Goal: Task Accomplishment & Management: Use online tool/utility

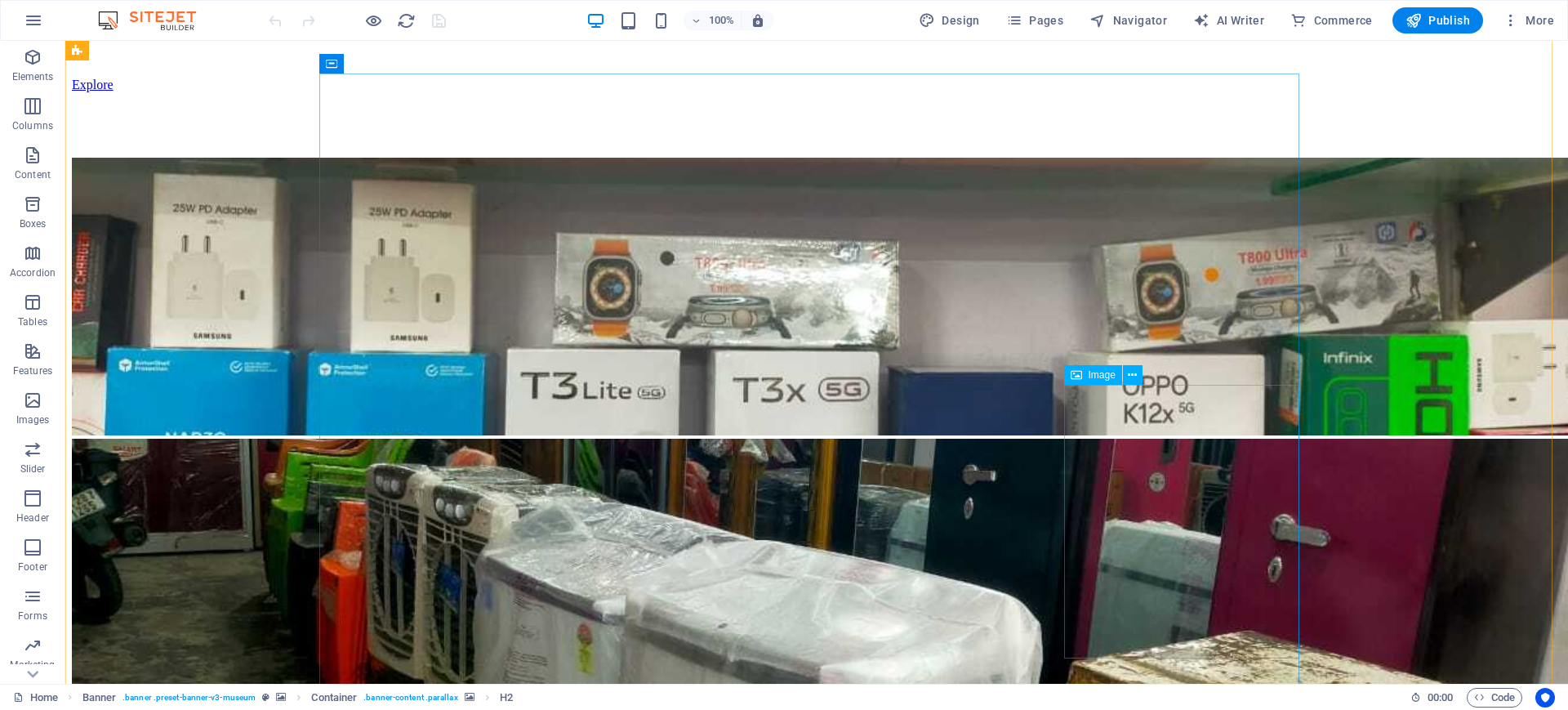
scroll to position [1411, 0]
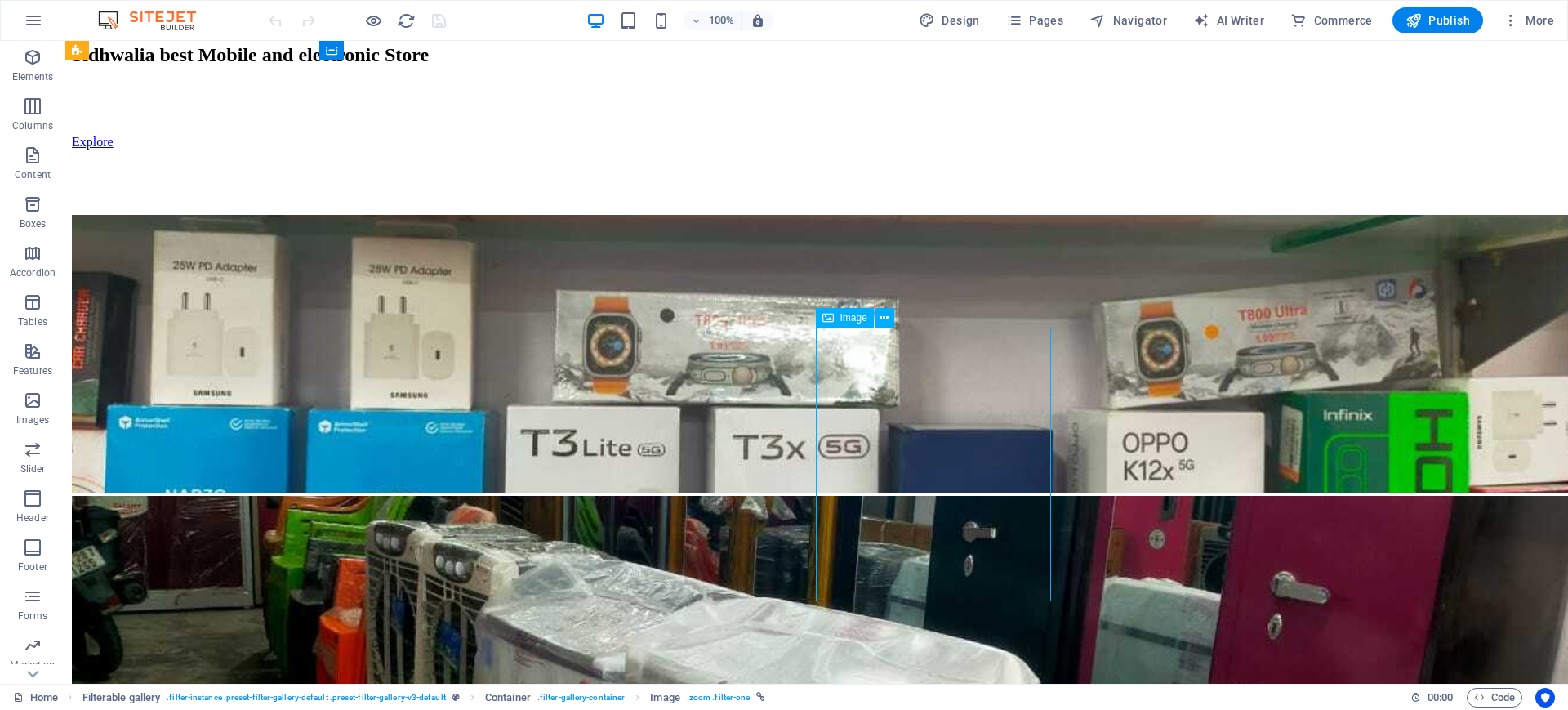
select select "%"
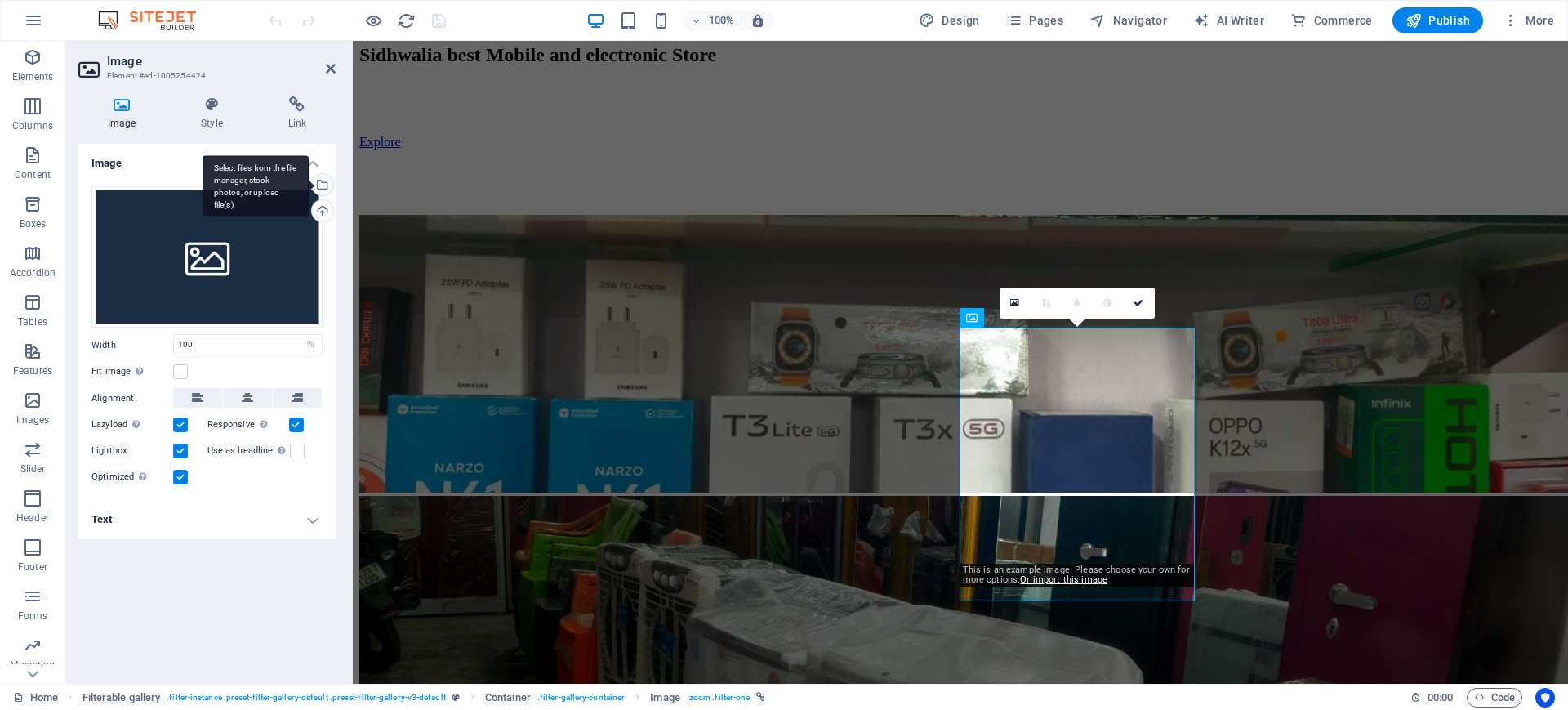
click at [308, 185] on div "Select files from the file manager, stock photos, or upload file(s)" at bounding box center [256, 186] width 106 height 62
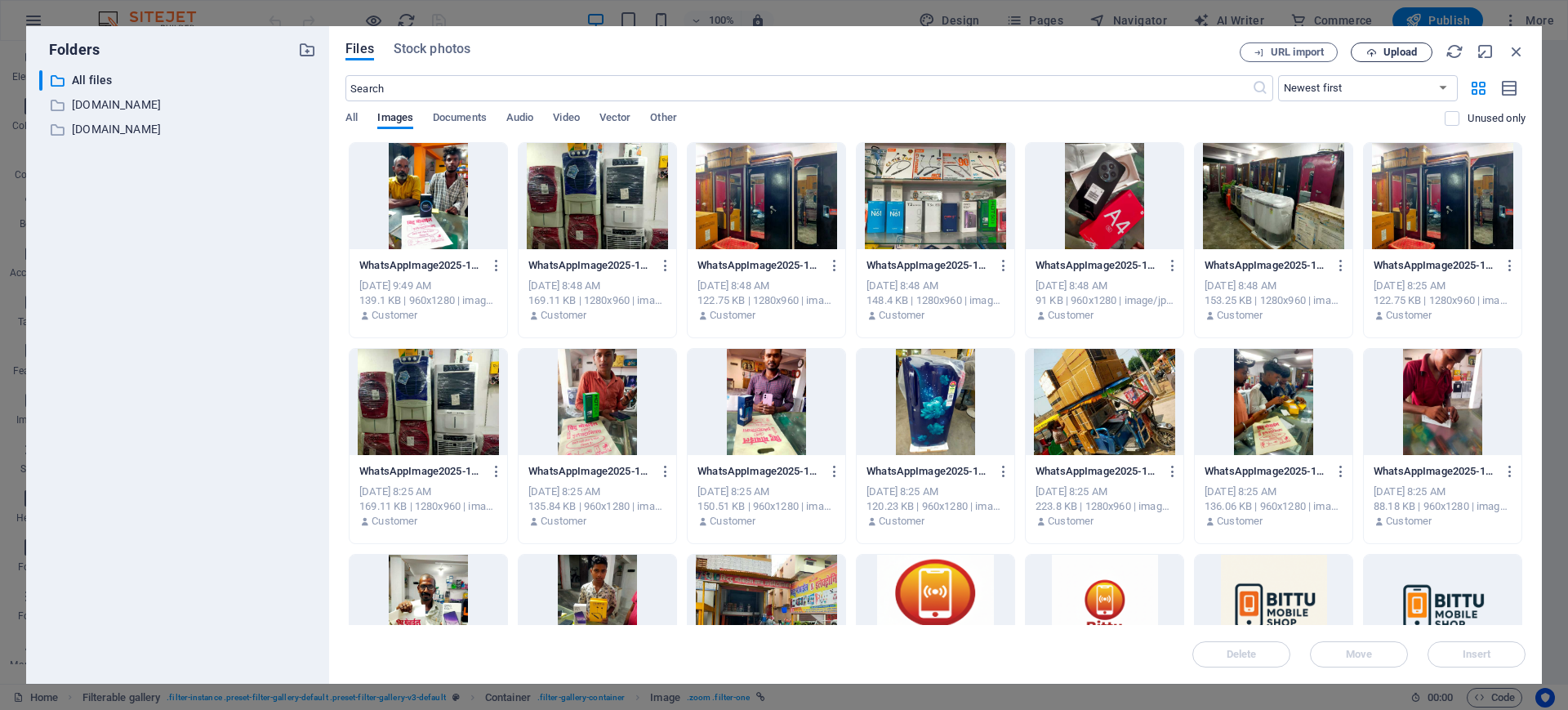
click at [1406, 51] on span "Upload" at bounding box center [1400, 53] width 34 height 10
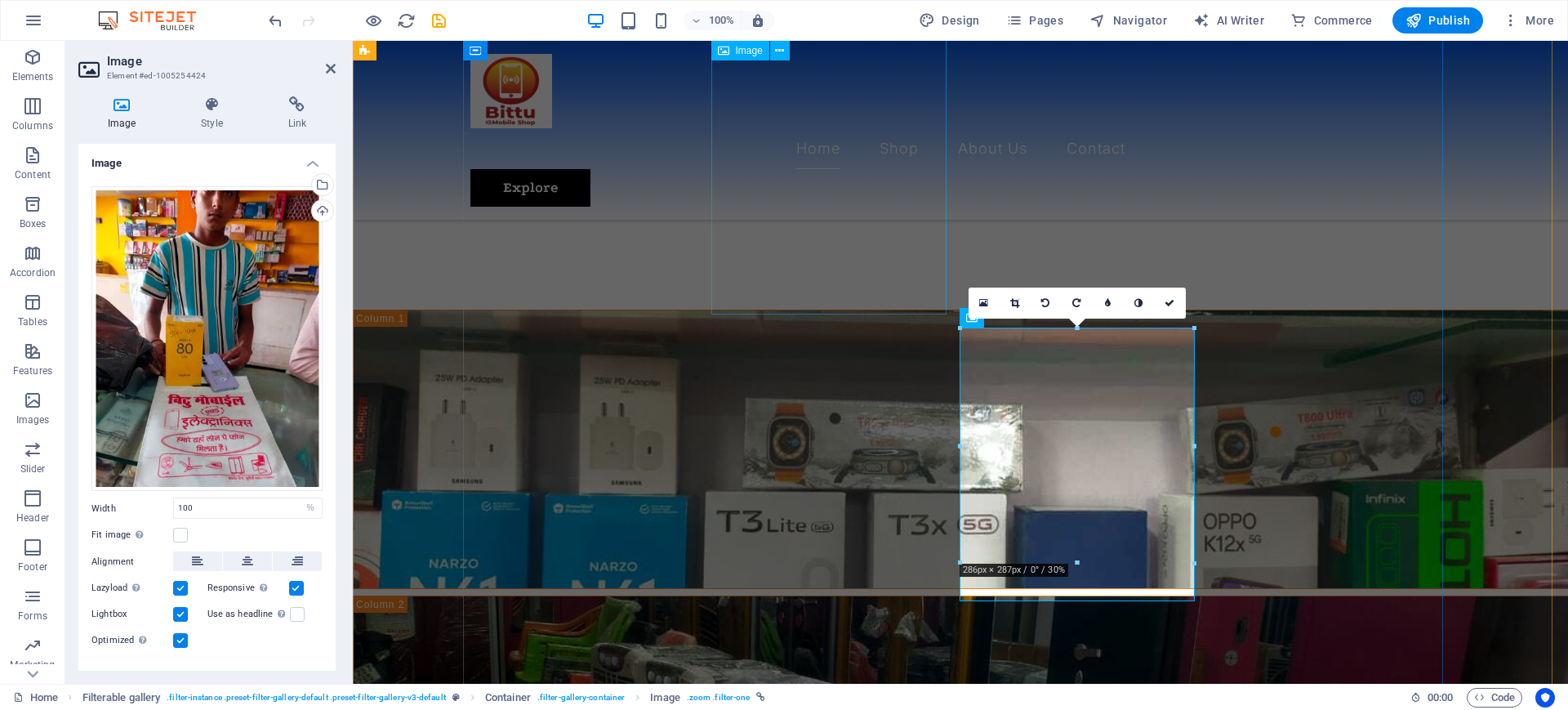
scroll to position [1411, 0]
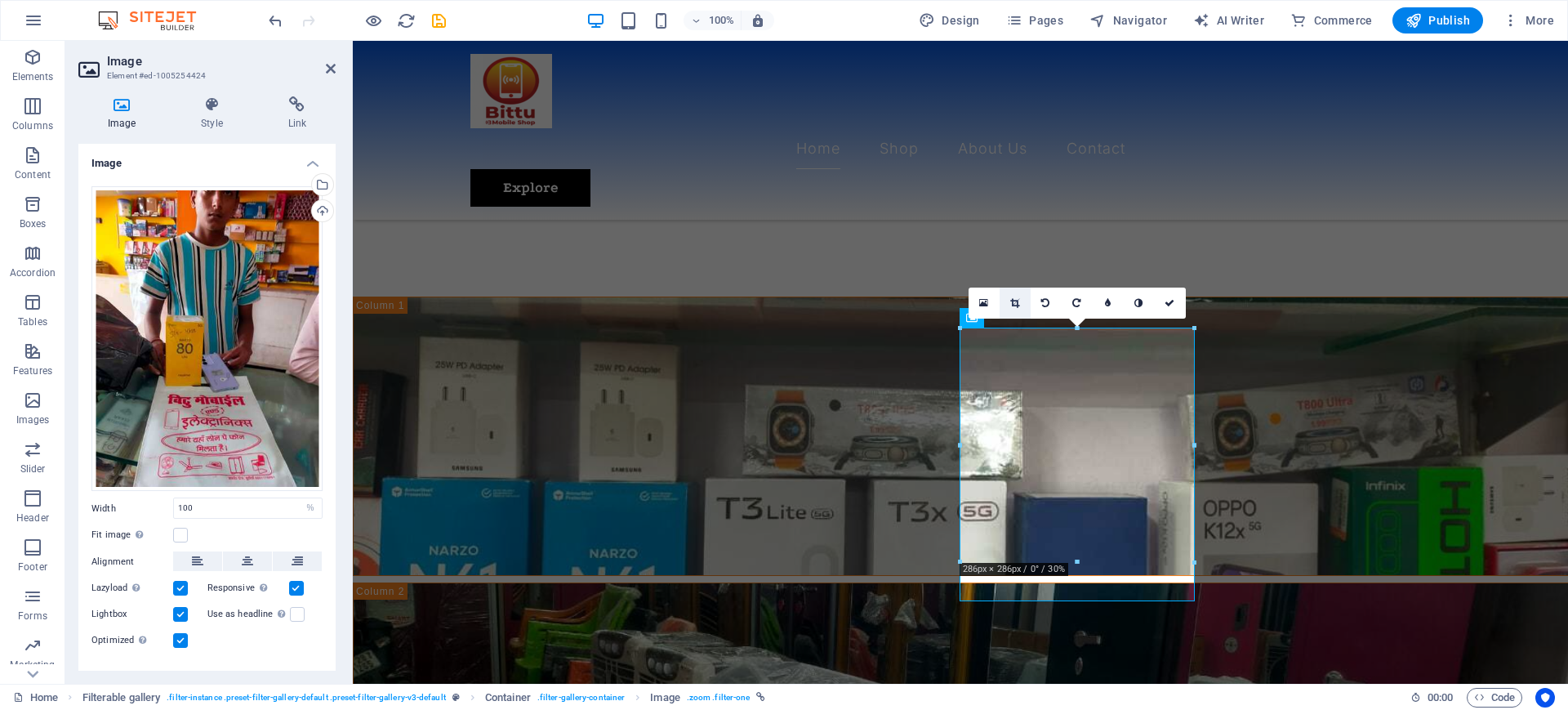
click at [1007, 302] on link at bounding box center [1014, 302] width 31 height 31
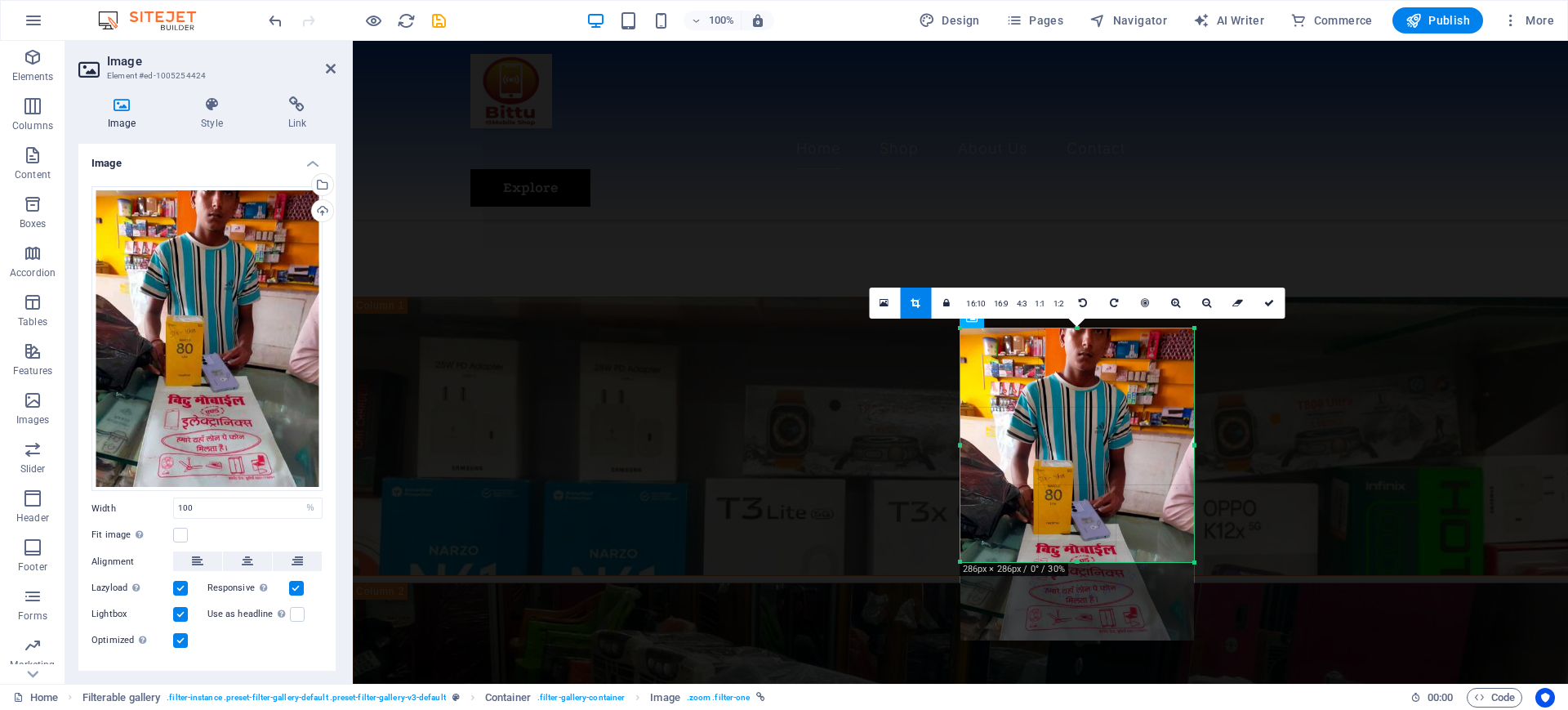
drag, startPoint x: 1117, startPoint y: 426, endPoint x: 1116, endPoint y: 464, distance: 38.0
click at [1116, 464] on div at bounding box center [1077, 483] width 234 height 311
click at [1115, 470] on div at bounding box center [1077, 483] width 234 height 311
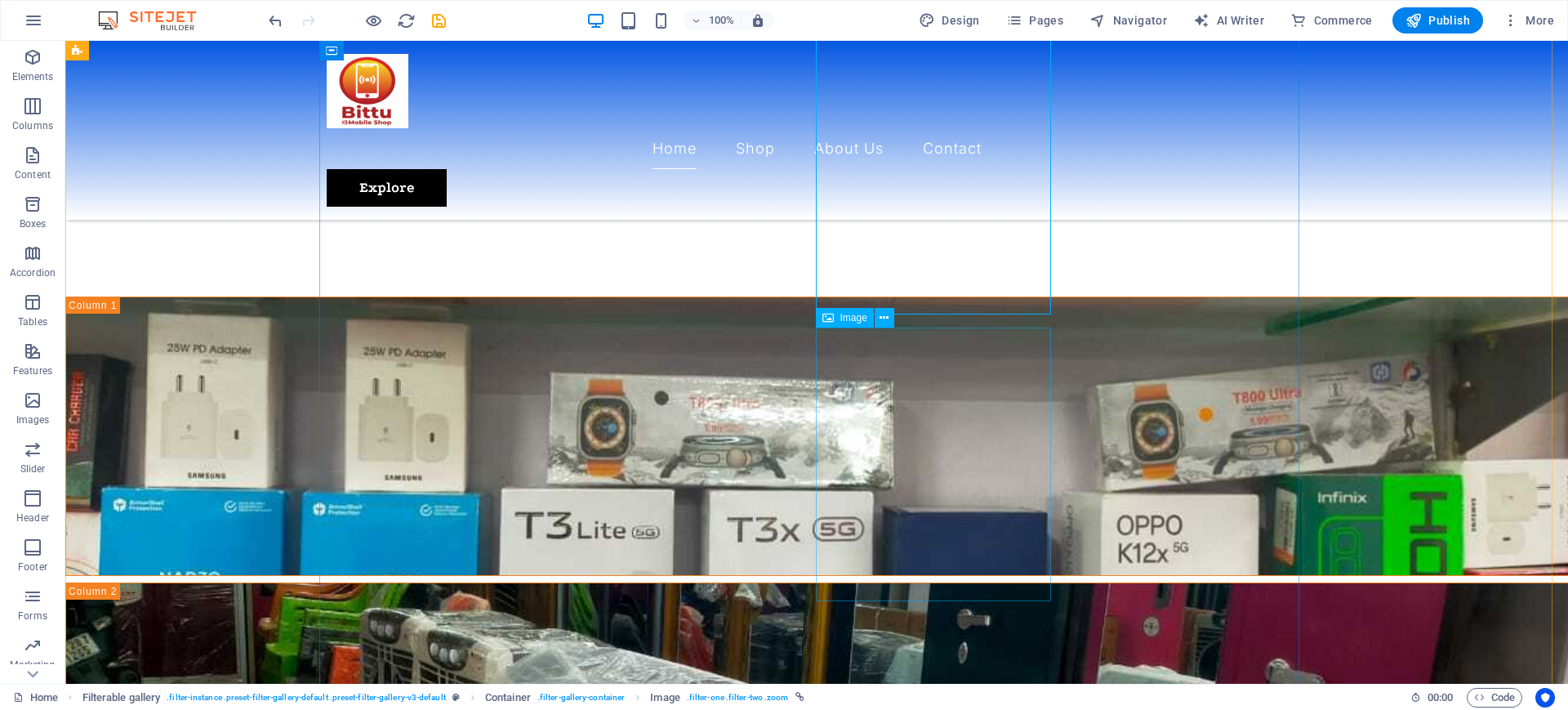
select select "%"
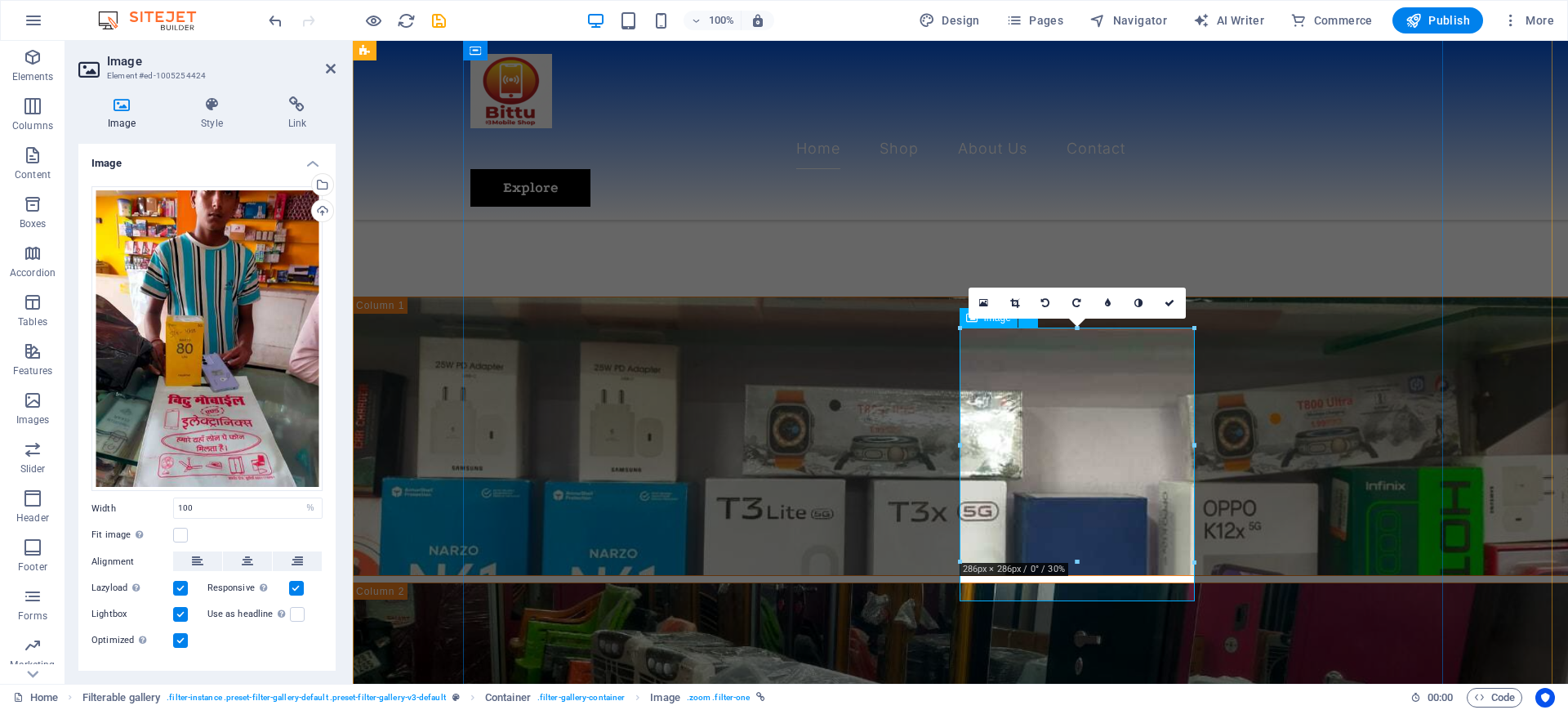
drag, startPoint x: 1429, startPoint y: 605, endPoint x: 1076, endPoint y: 595, distance: 353.1
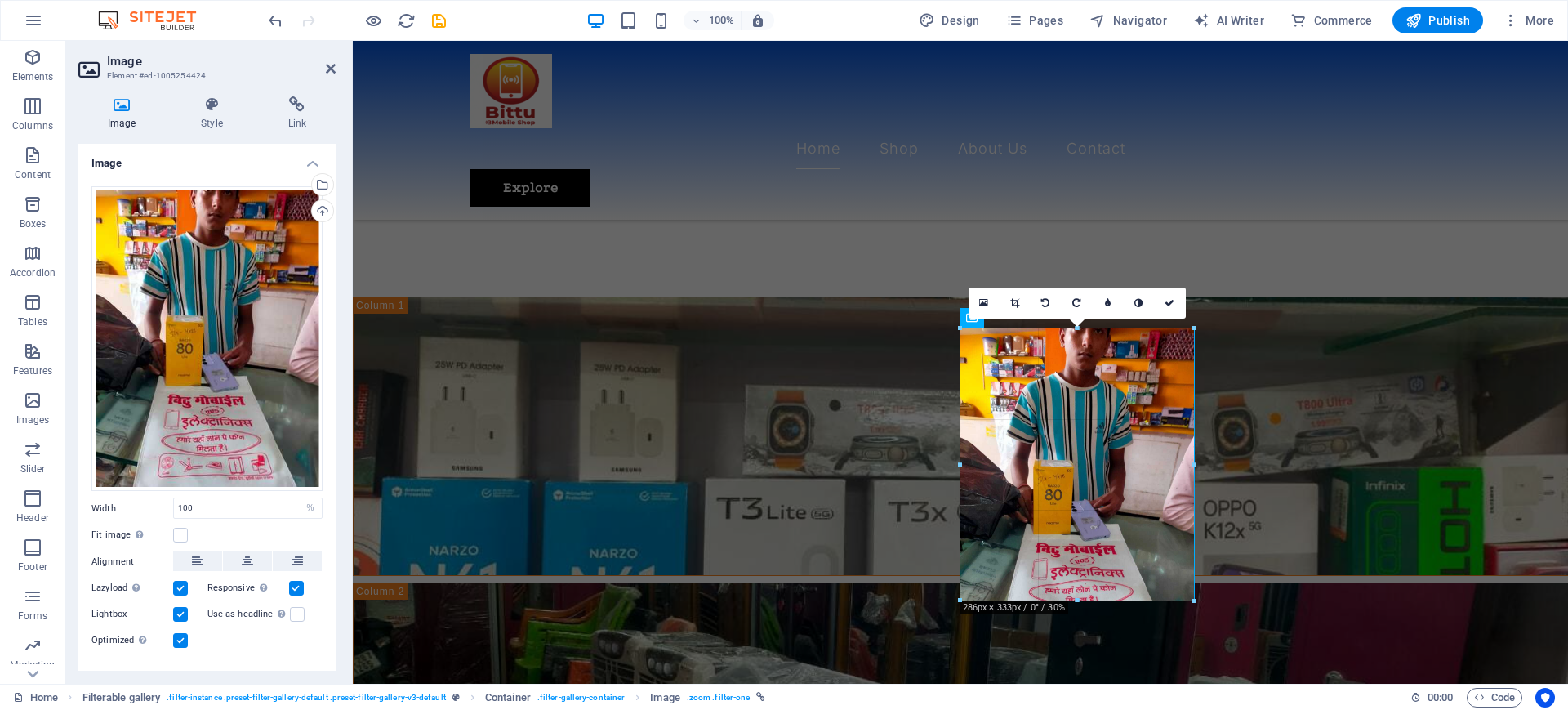
drag, startPoint x: 1073, startPoint y: 561, endPoint x: 1072, endPoint y: 598, distance: 37.0
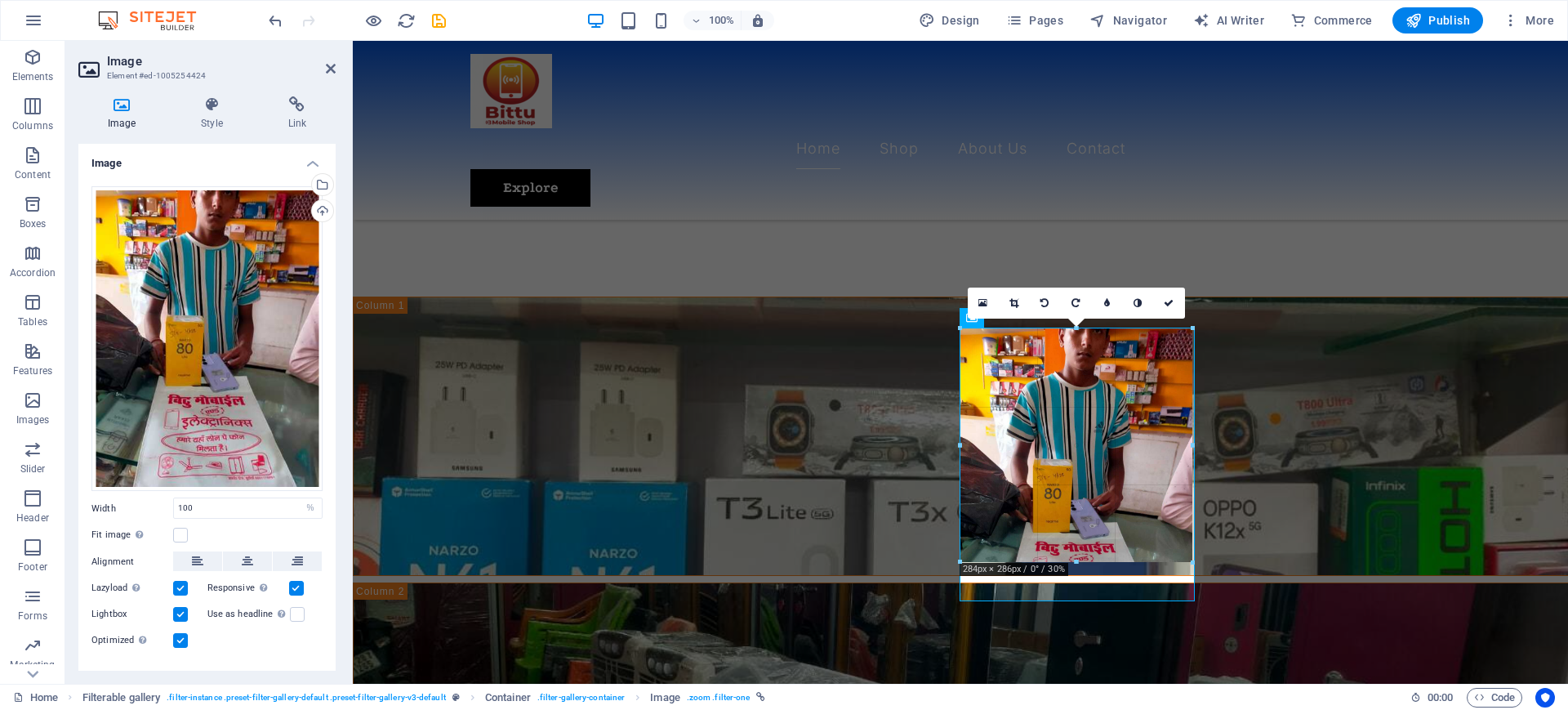
type input "284"
select select "px"
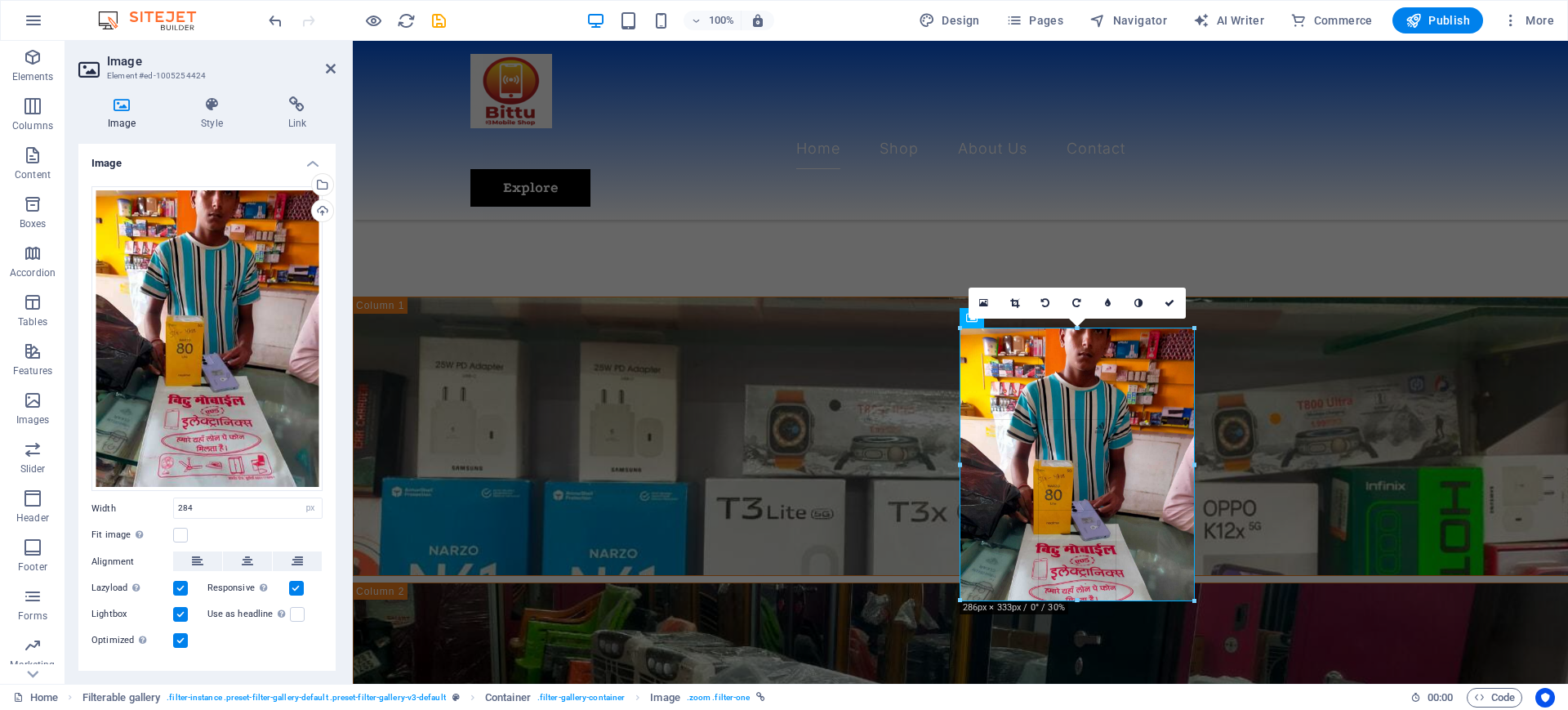
drag, startPoint x: 1076, startPoint y: 563, endPoint x: 1077, endPoint y: 597, distance: 34.0
type input "286"
click at [1195, 446] on div at bounding box center [1194, 444] width 6 height 234
drag, startPoint x: 1079, startPoint y: 562, endPoint x: 1078, endPoint y: 597, distance: 35.0
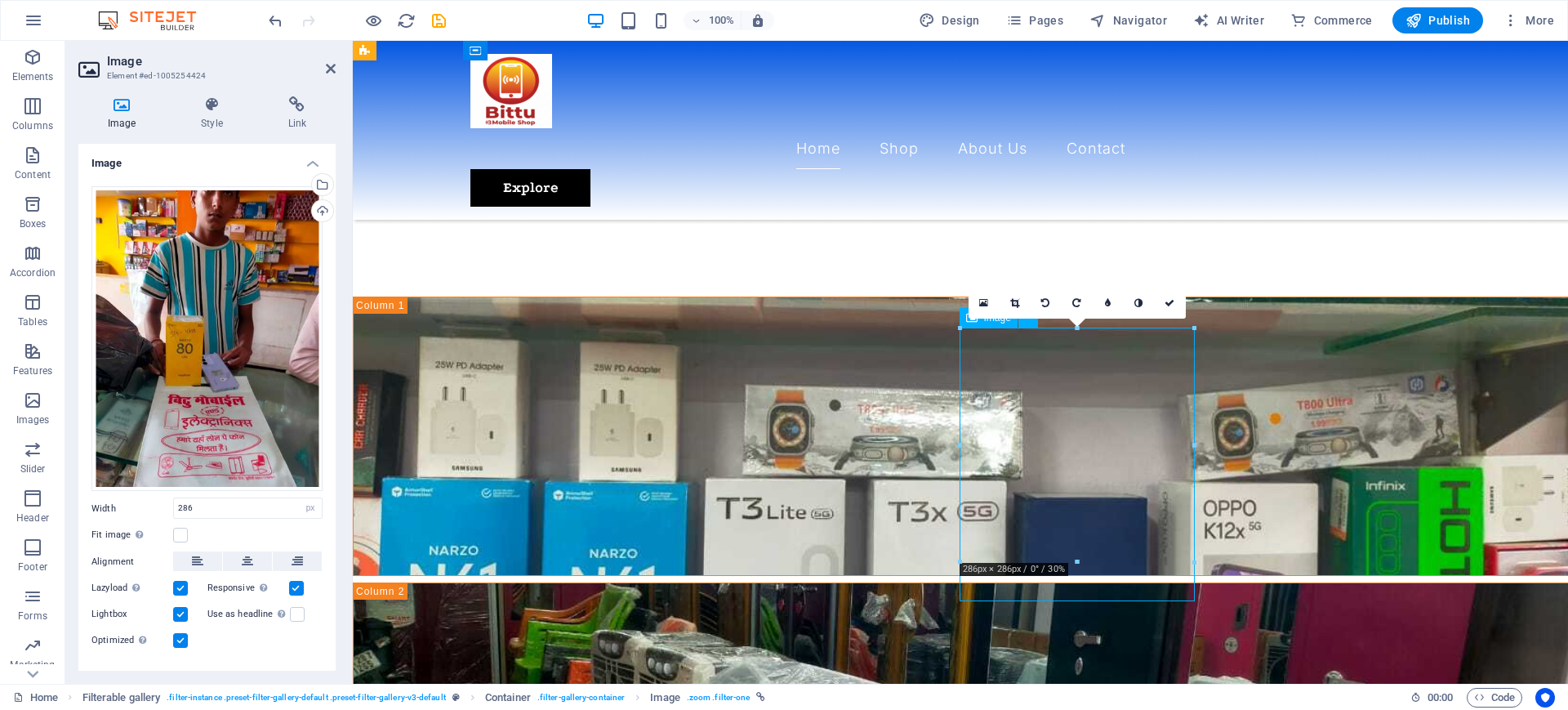
drag, startPoint x: 1099, startPoint y: 434, endPoint x: 1098, endPoint y: 454, distance: 20.0
click at [1014, 299] on icon at bounding box center [1014, 303] width 9 height 10
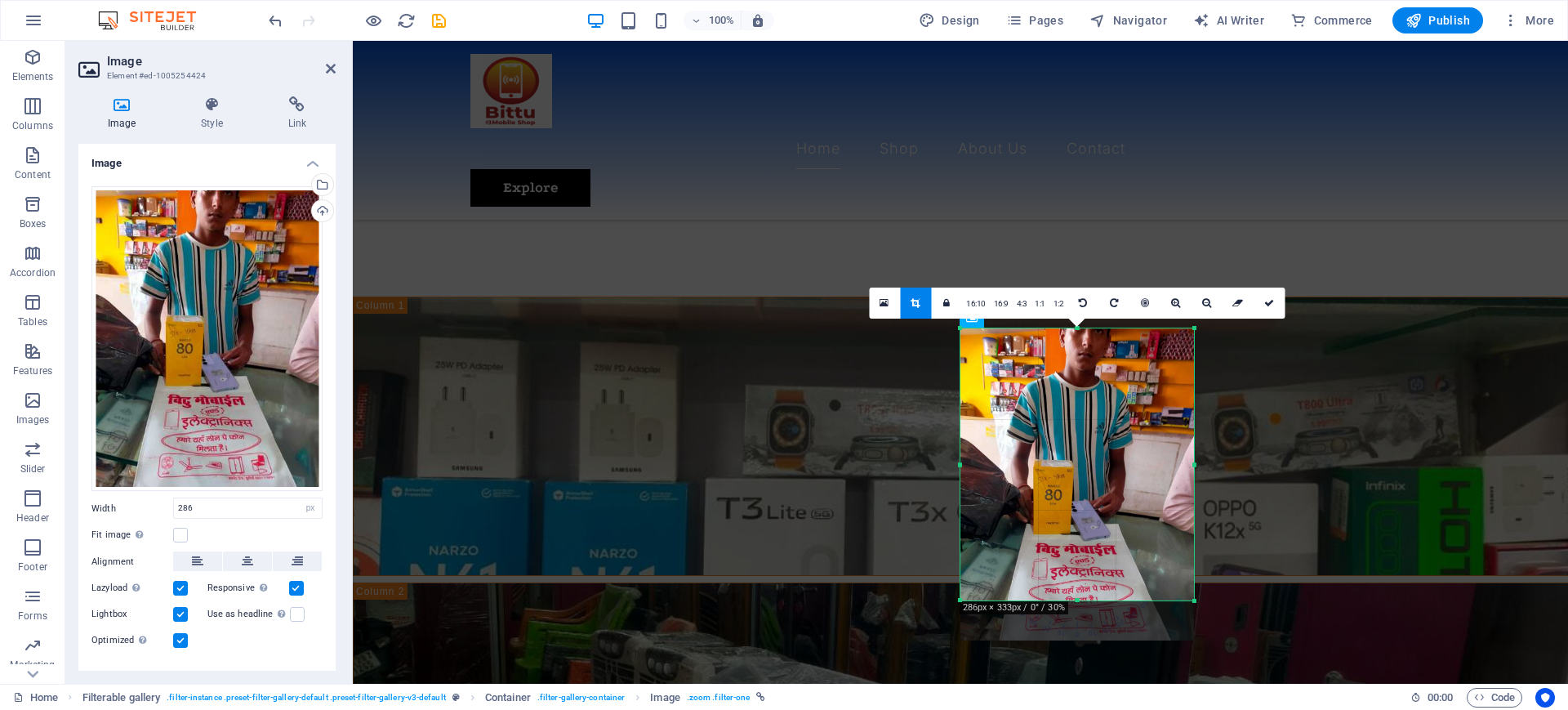
drag, startPoint x: 1076, startPoint y: 561, endPoint x: 1074, endPoint y: 598, distance: 37.1
click at [1074, 598] on div at bounding box center [1077, 601] width 234 height 6
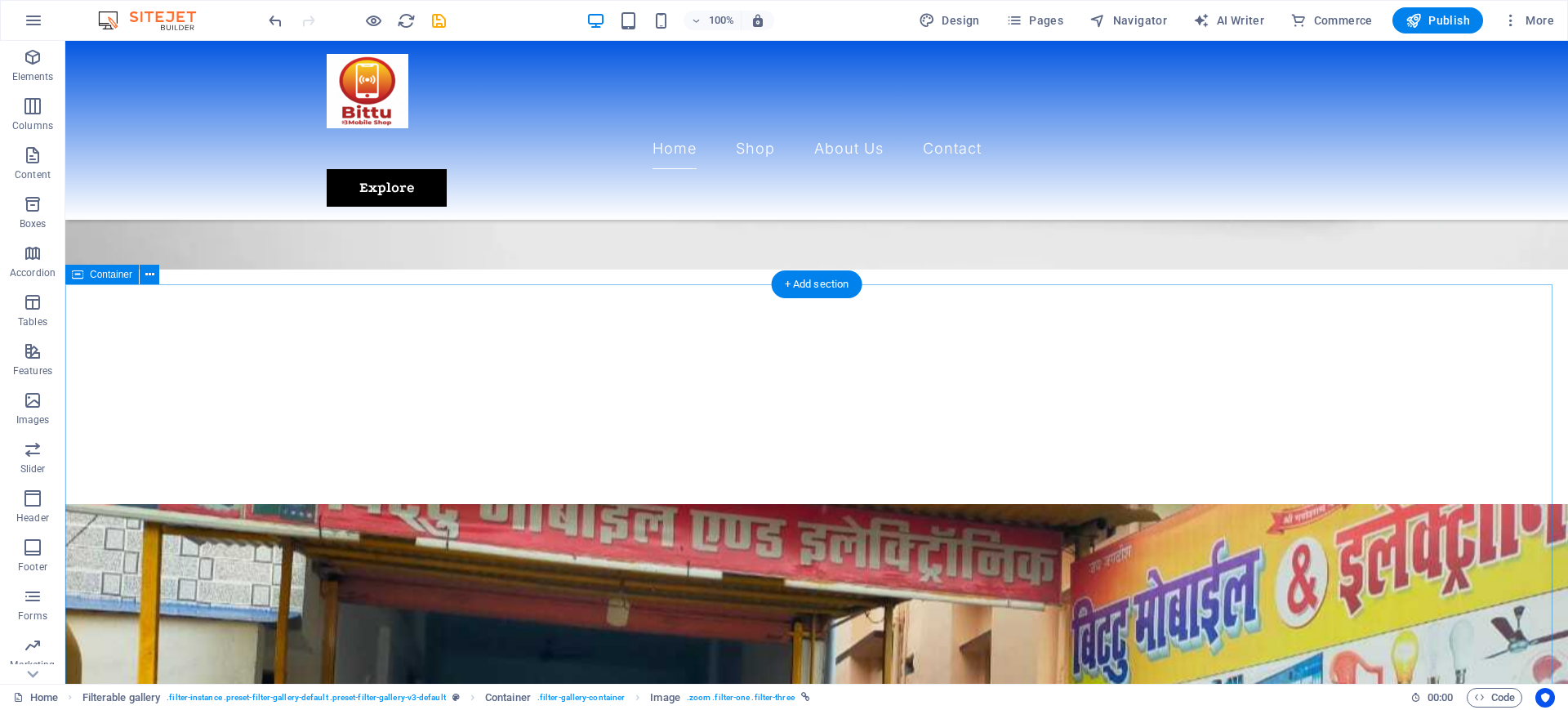
scroll to position [335, 0]
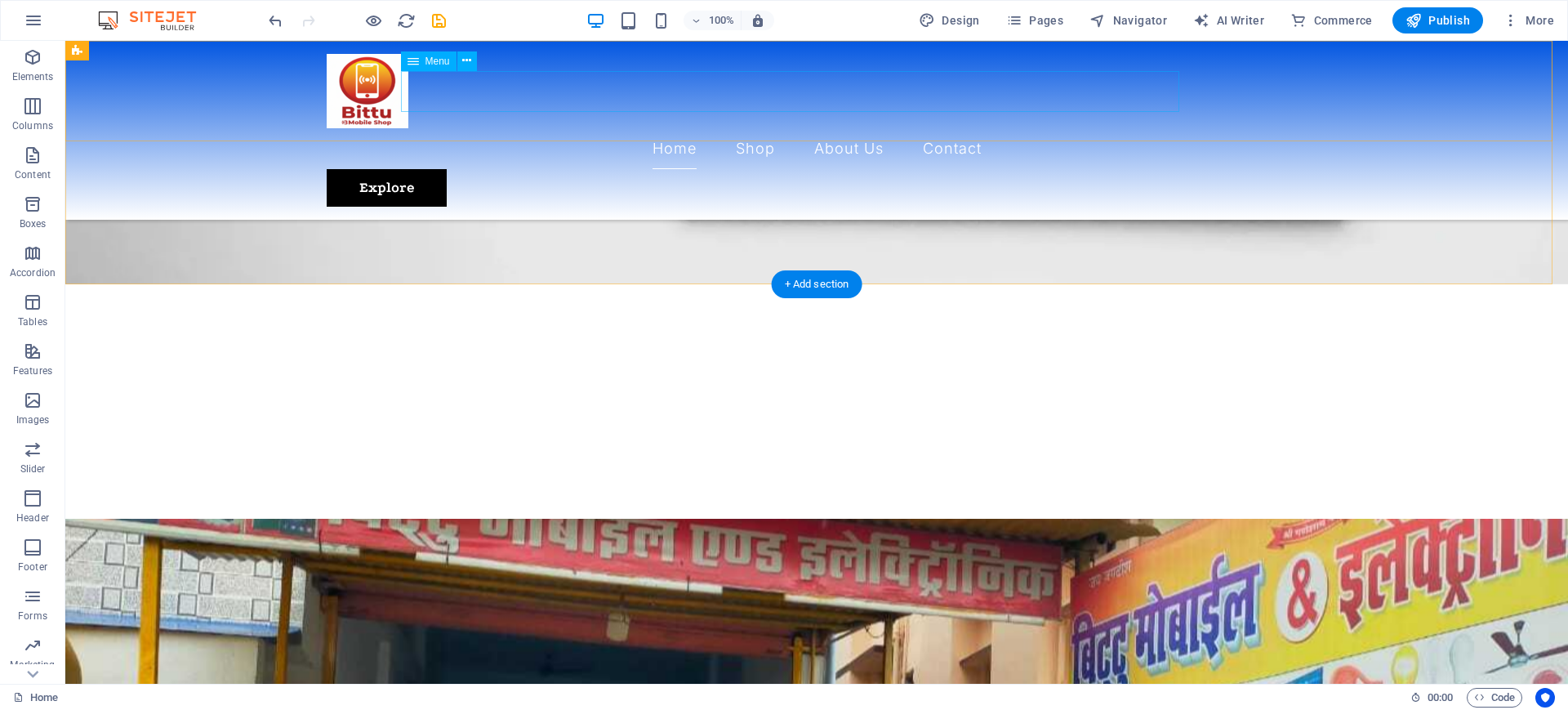
click at [818, 128] on nav "Home Shop About Us Contact" at bounding box center [817, 148] width 980 height 41
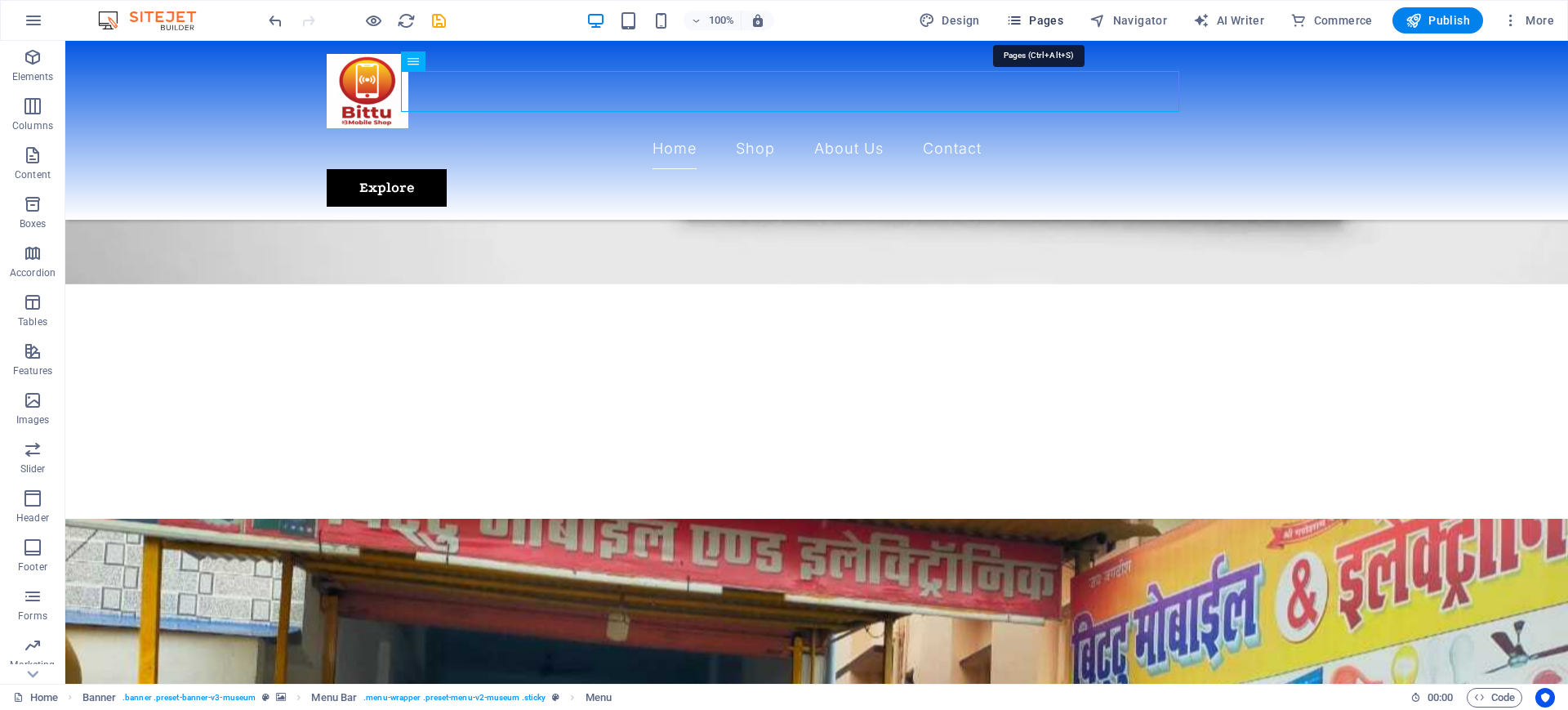
click at [1053, 19] on span "Pages" at bounding box center [1034, 20] width 57 height 16
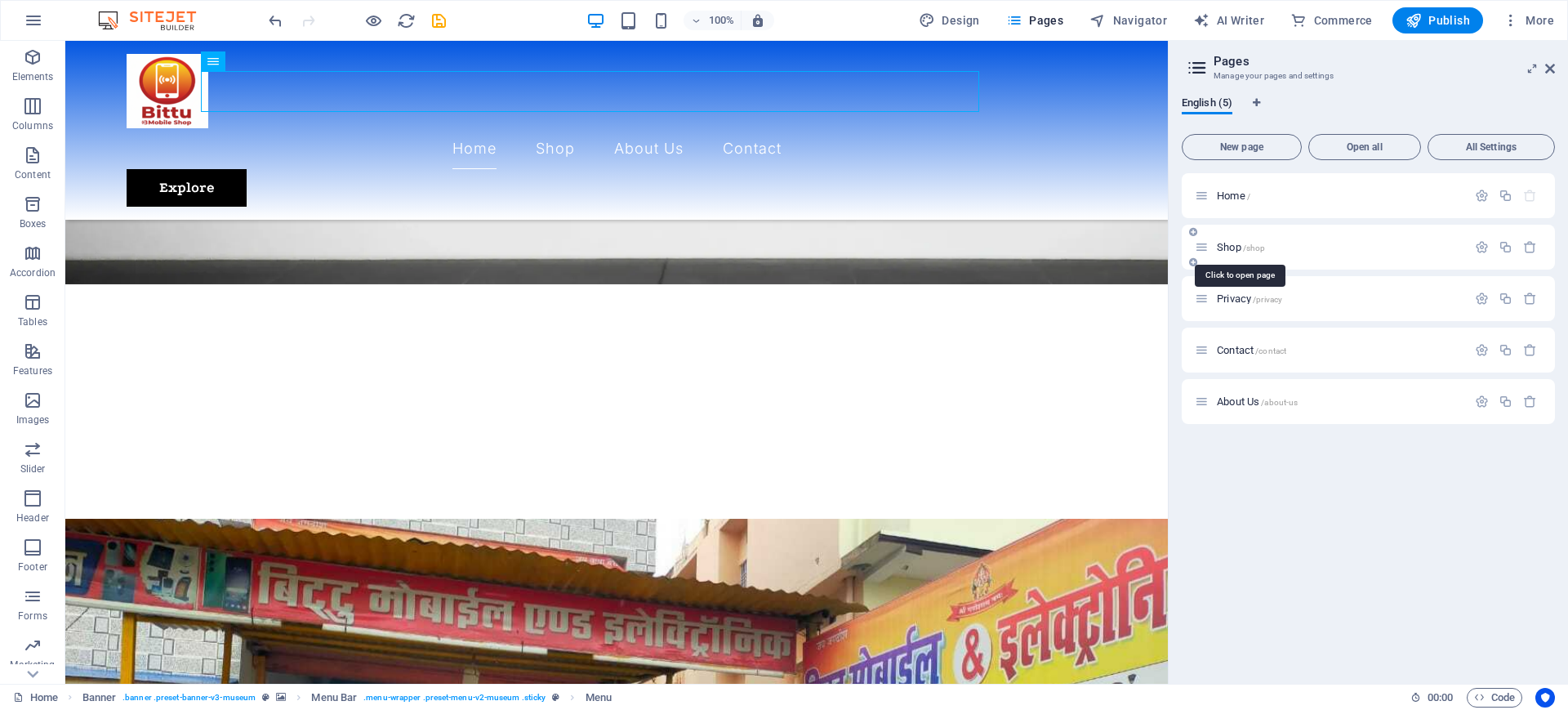
click at [1241, 245] on span "Shop /shop" at bounding box center [1241, 247] width 48 height 12
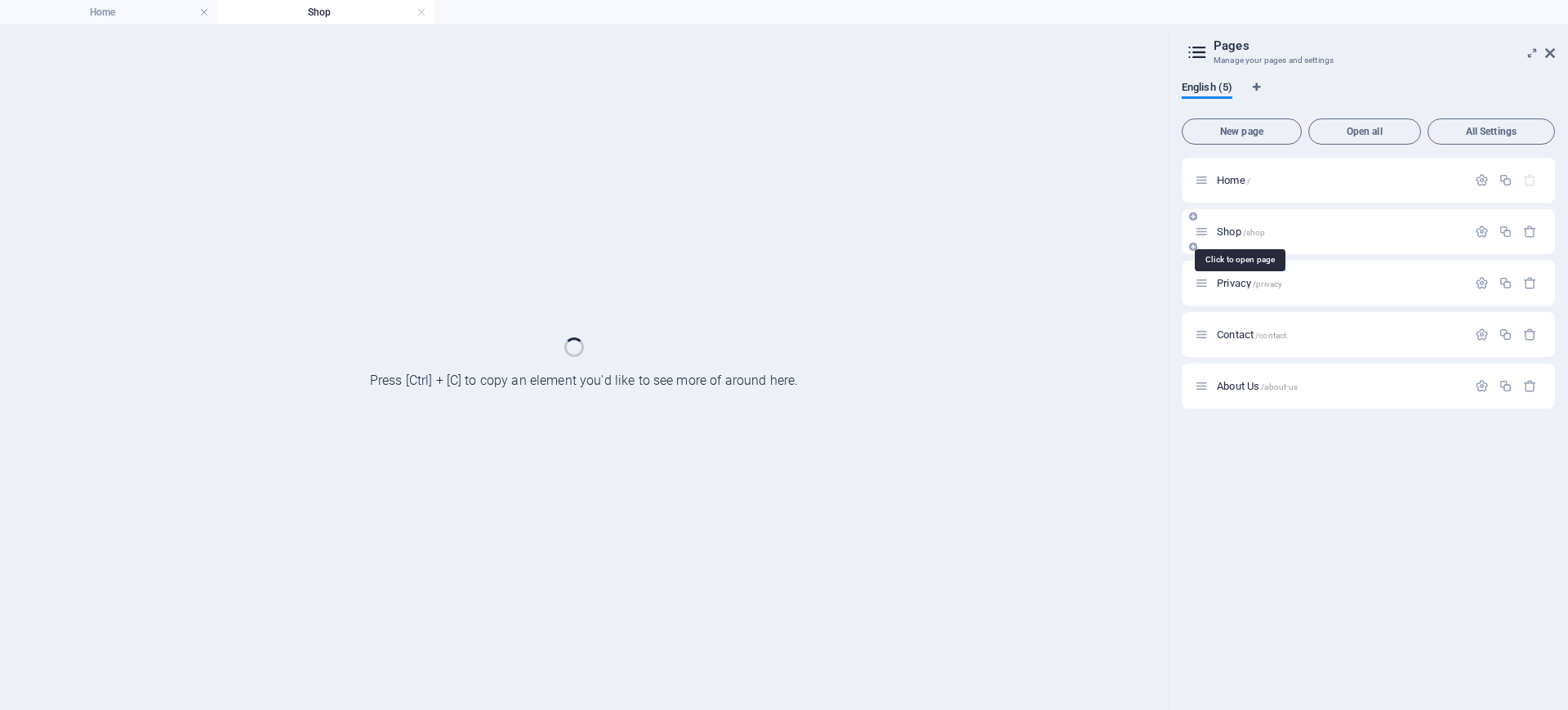
scroll to position [0, 0]
click at [1241, 245] on div "Shop /shop" at bounding box center [1367, 231] width 373 height 45
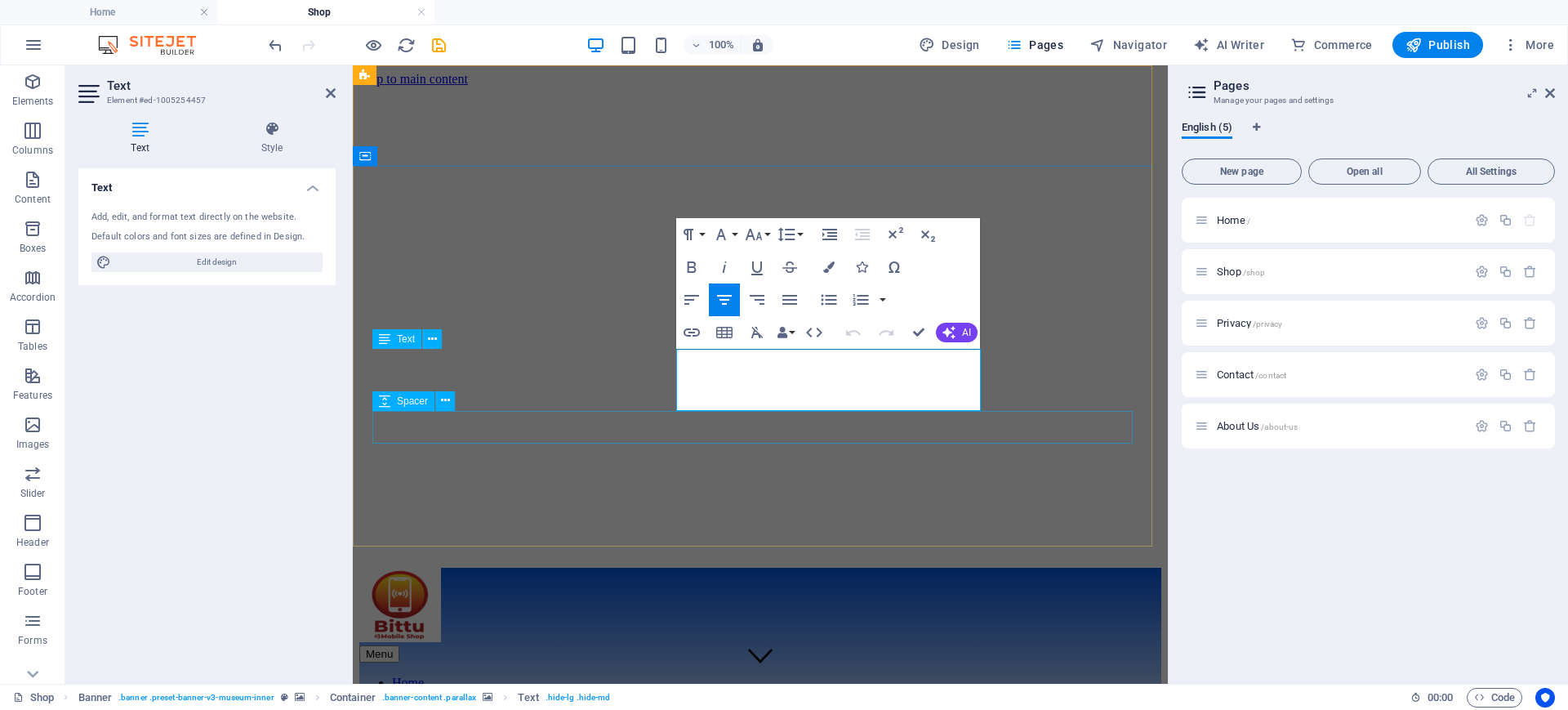
select select "px"
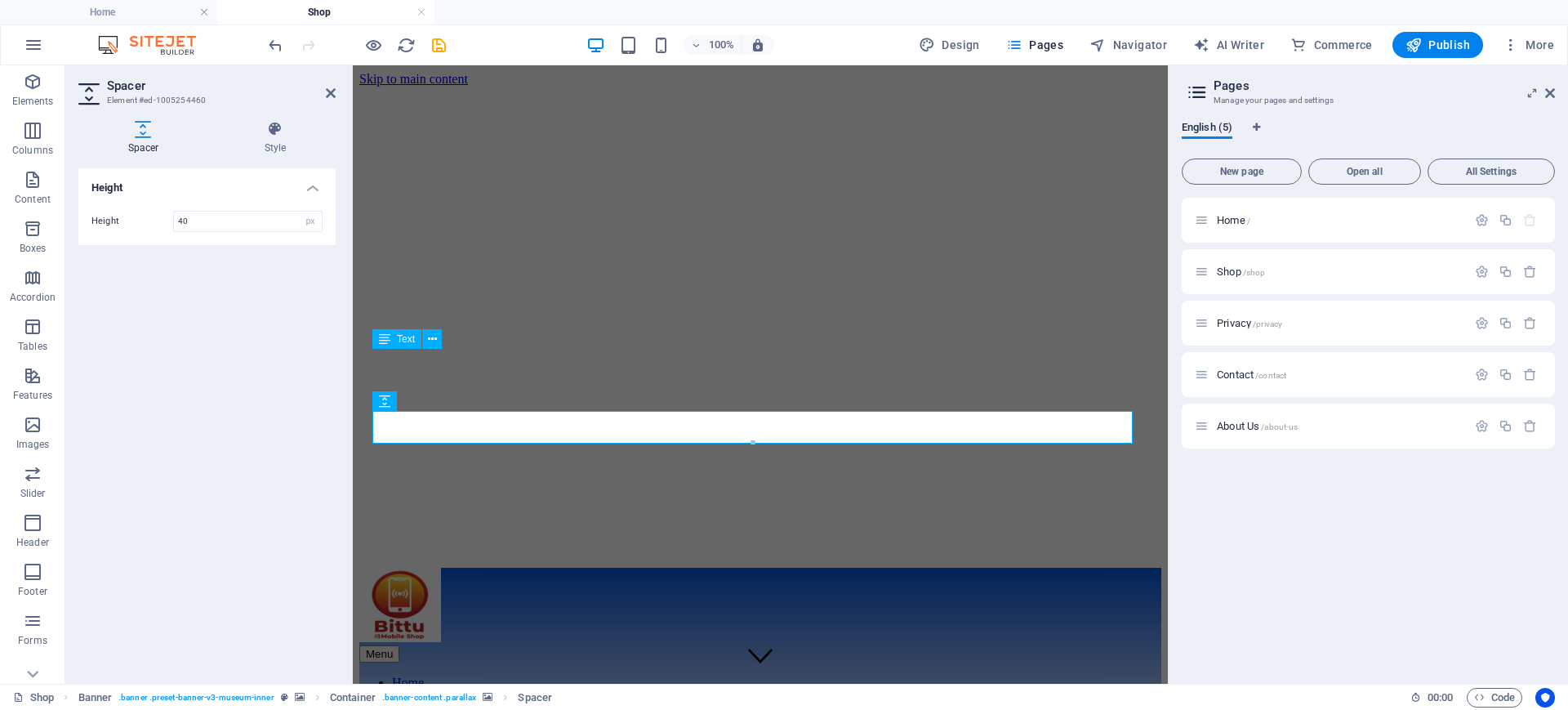
click at [610, 709] on figure at bounding box center [760, 722] width 801 height 0
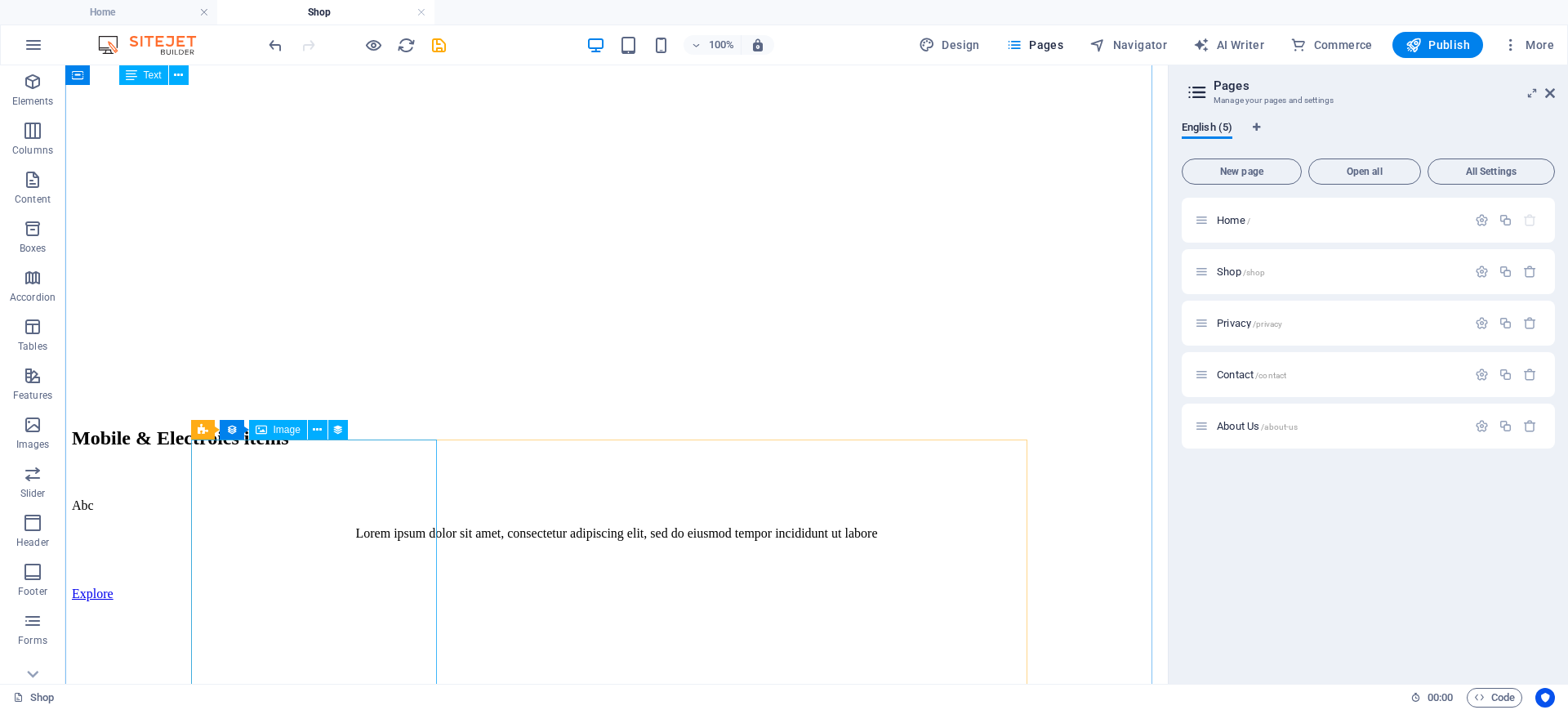
scroll to position [816, 0]
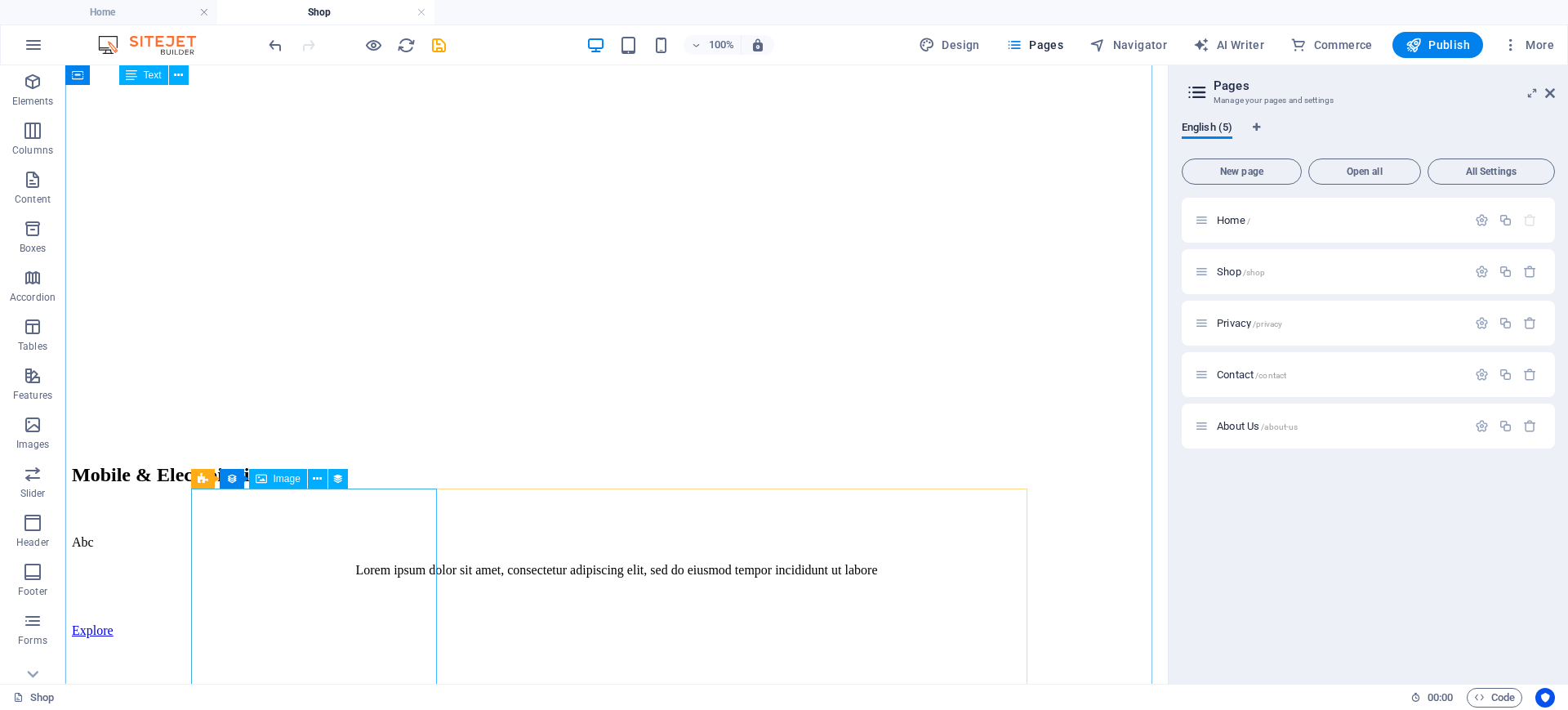
click at [1230, 378] on span "Contact /contact" at bounding box center [1252, 374] width 70 height 12
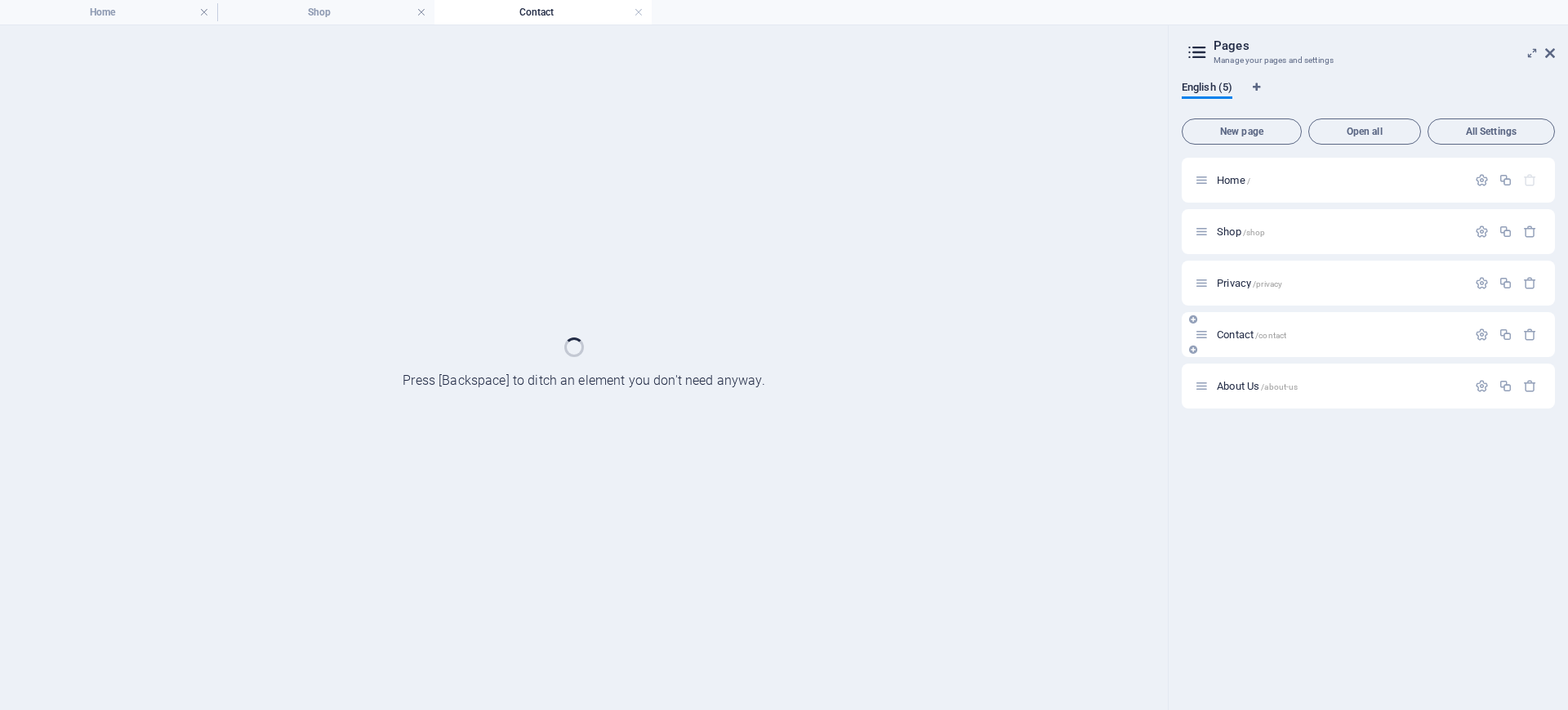
click at [1230, 378] on div "About Us /about-us" at bounding box center [1330, 386] width 271 height 19
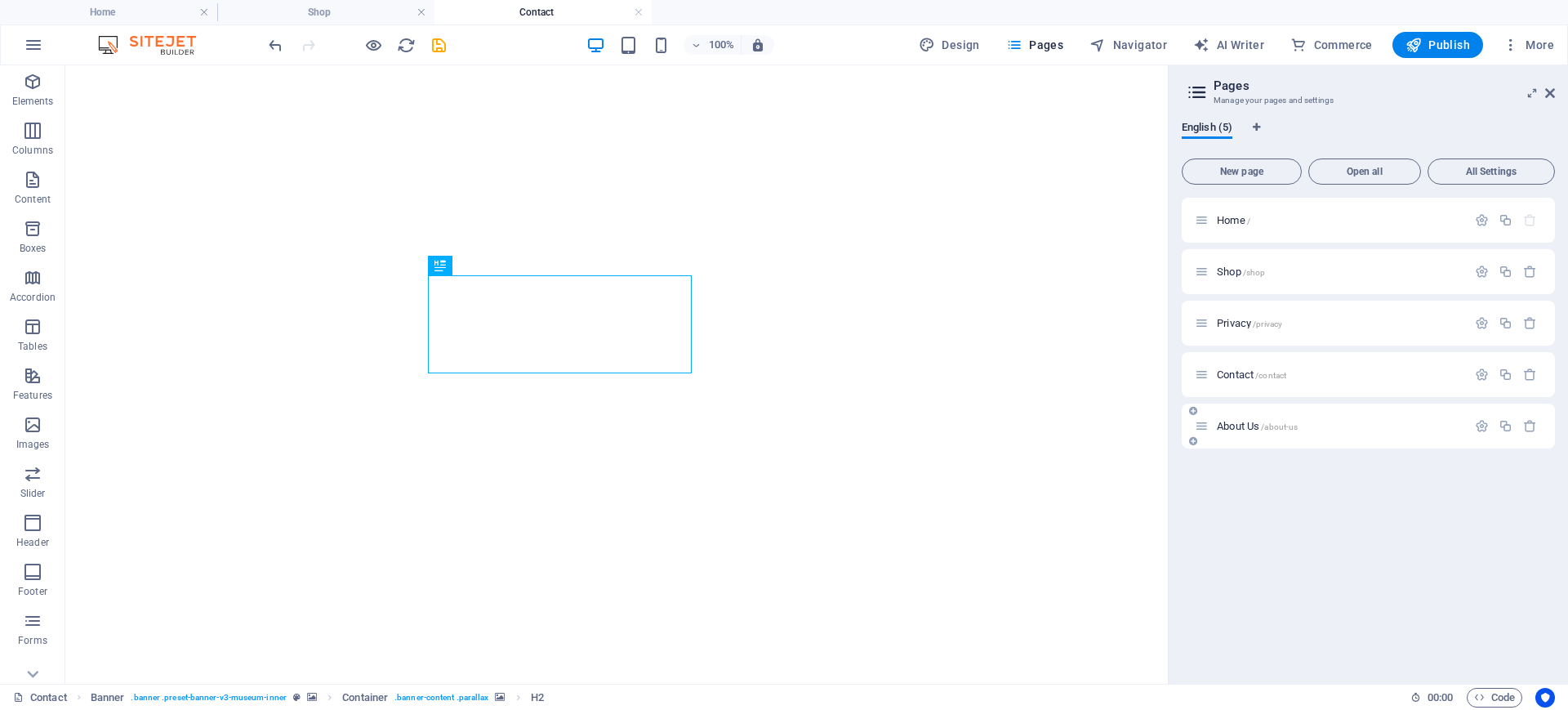
click at [1250, 385] on div "Contact /contact" at bounding box center [1367, 374] width 373 height 45
click at [1238, 428] on span "About Us /about-us" at bounding box center [1257, 426] width 81 height 12
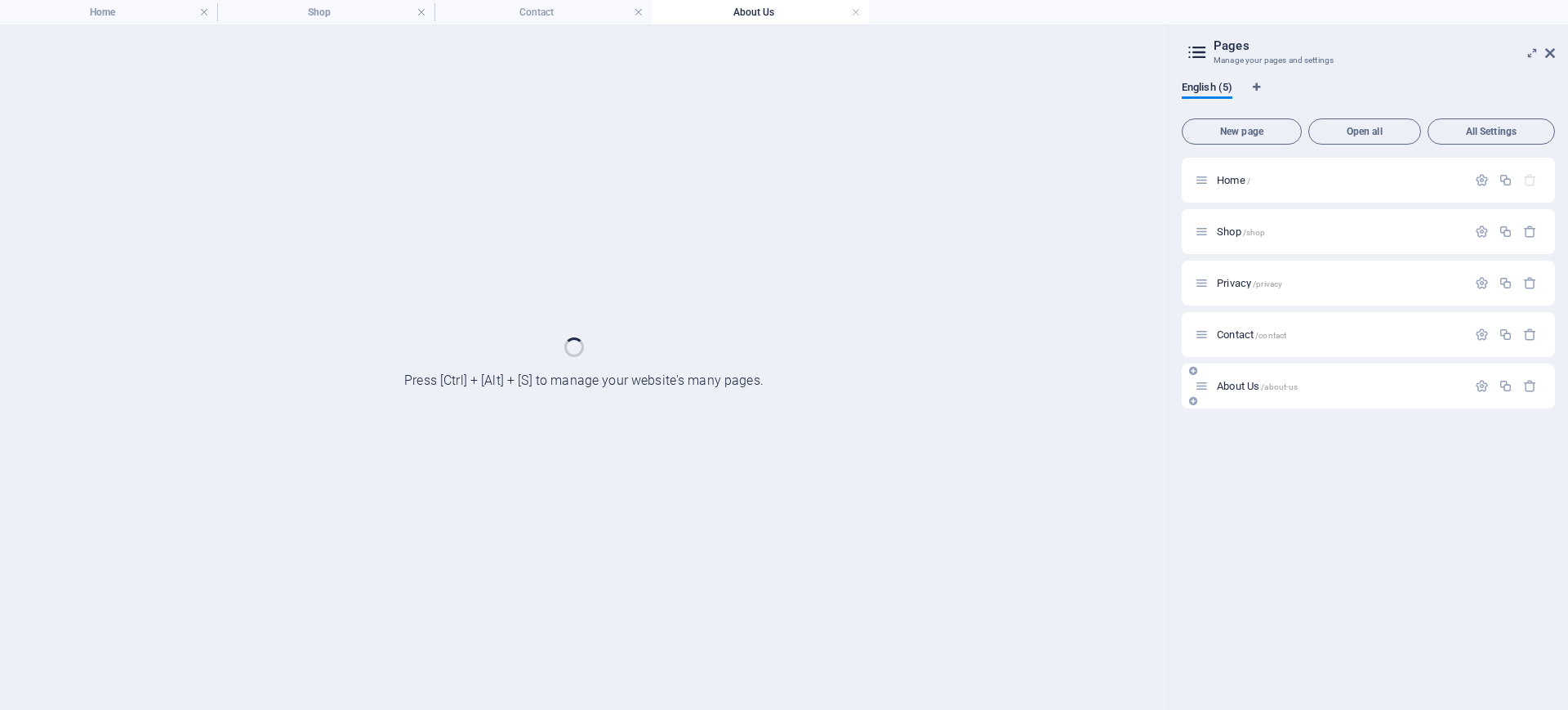
click at [1238, 428] on div "Home / Shop /shop Privacy /privacy Contact /contact About Us /about-us" at bounding box center [1367, 428] width 373 height 539
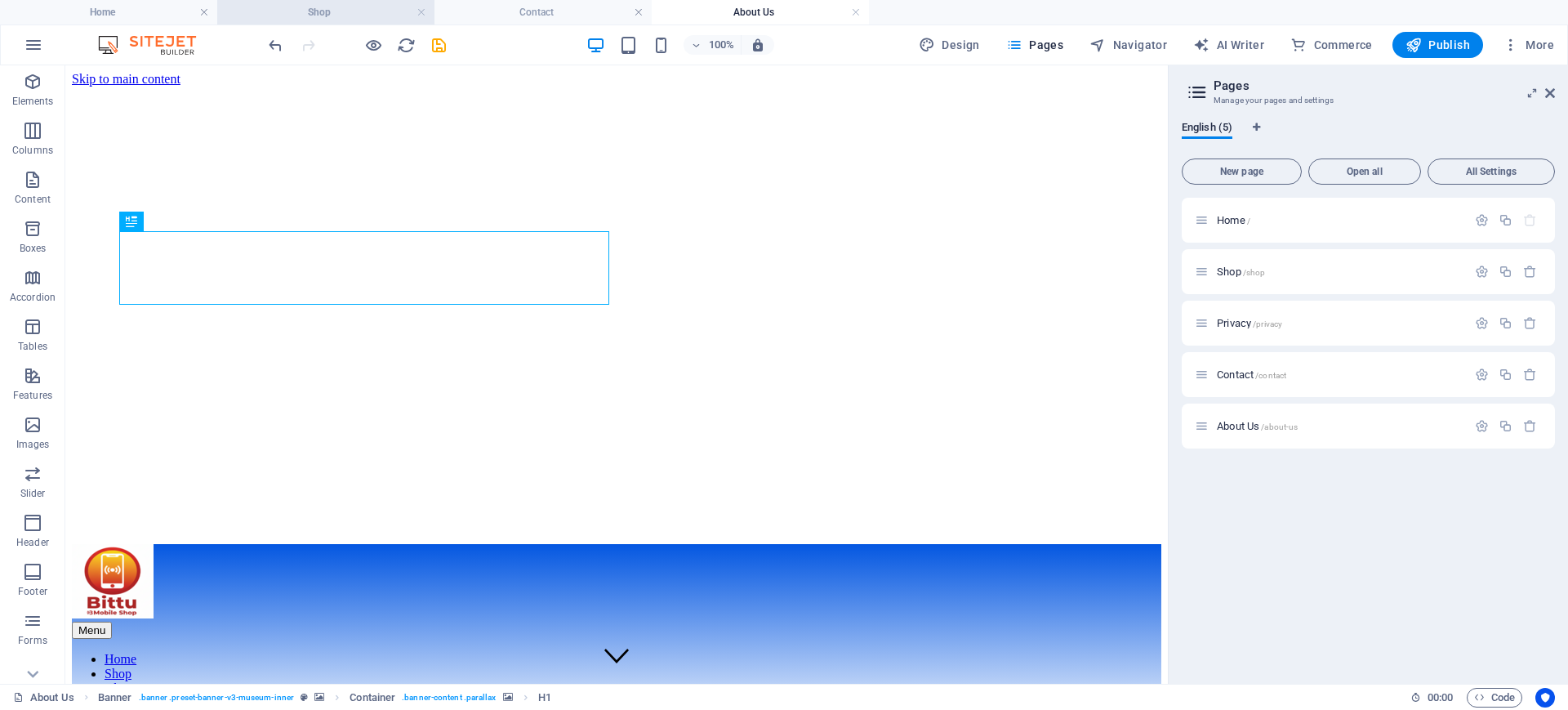
click at [350, 16] on h4 "Shop" at bounding box center [325, 12] width 217 height 18
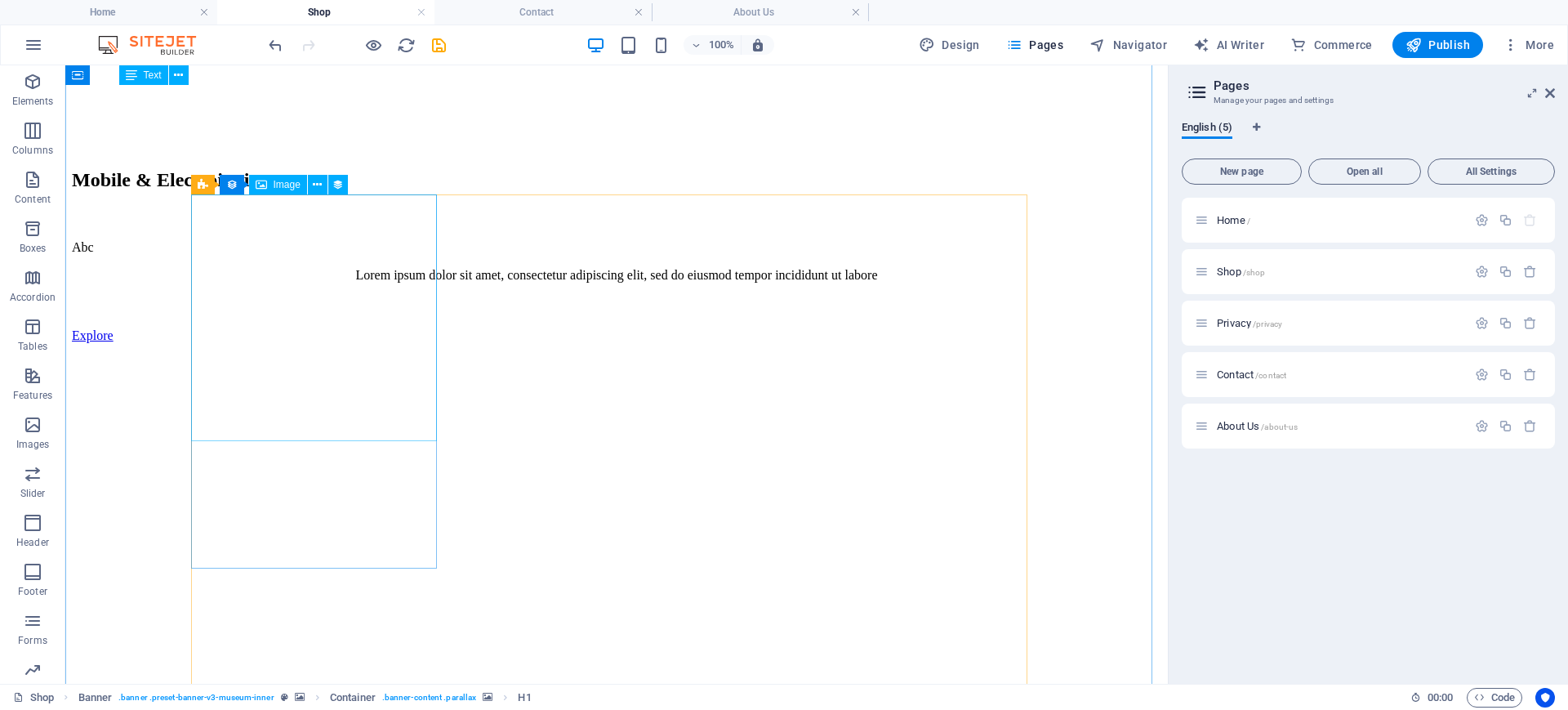
scroll to position [1111, 0]
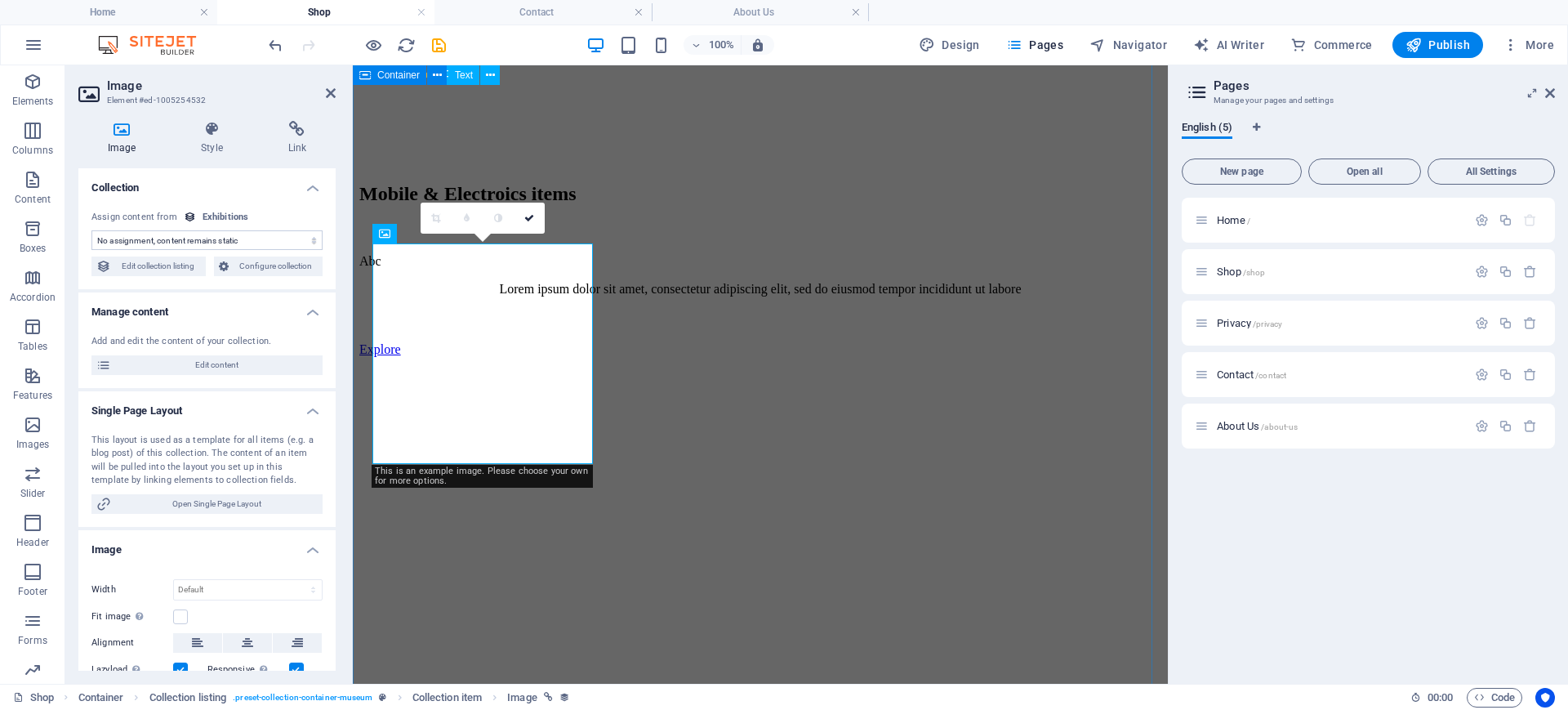
select select "exhibition-image"
click at [540, 219] on link at bounding box center [529, 218] width 31 height 31
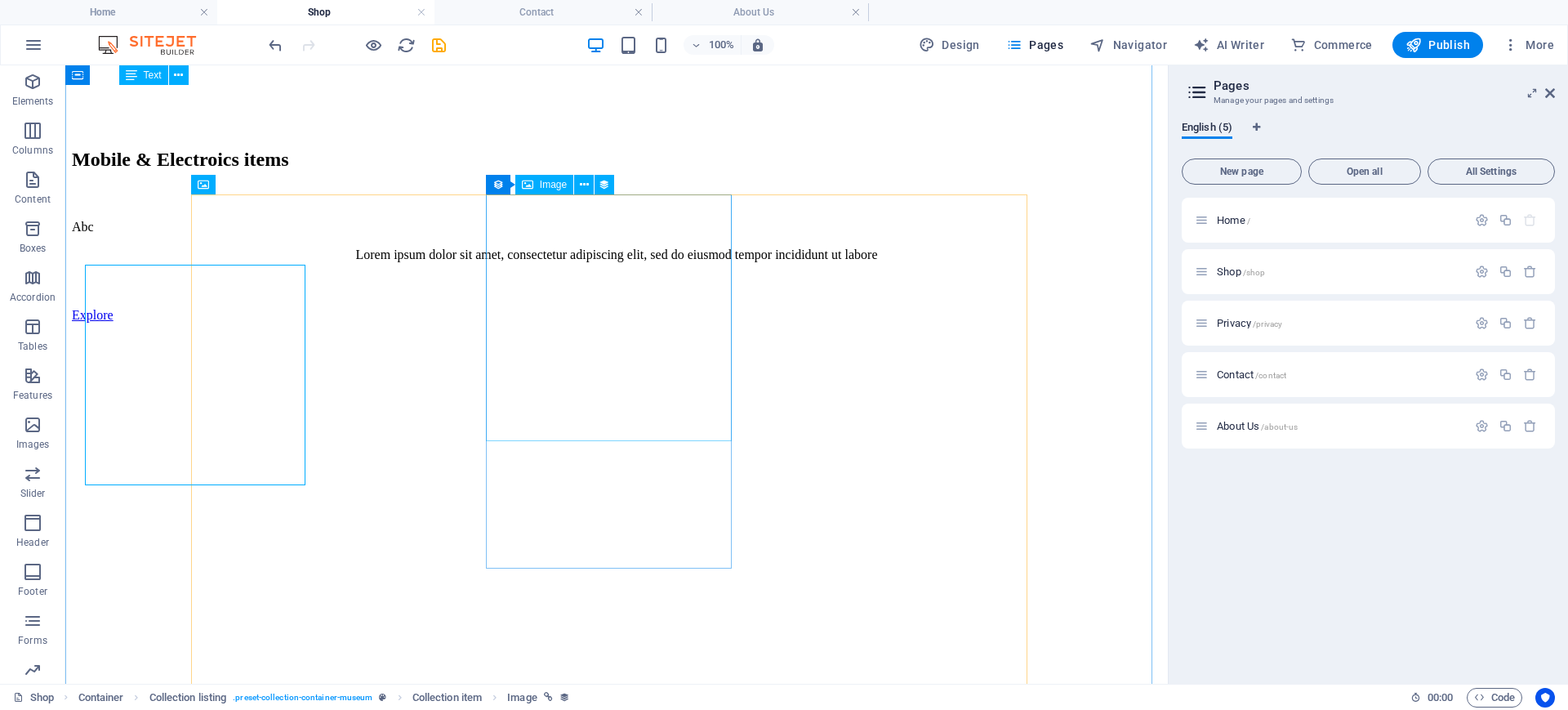
scroll to position [1111, 0]
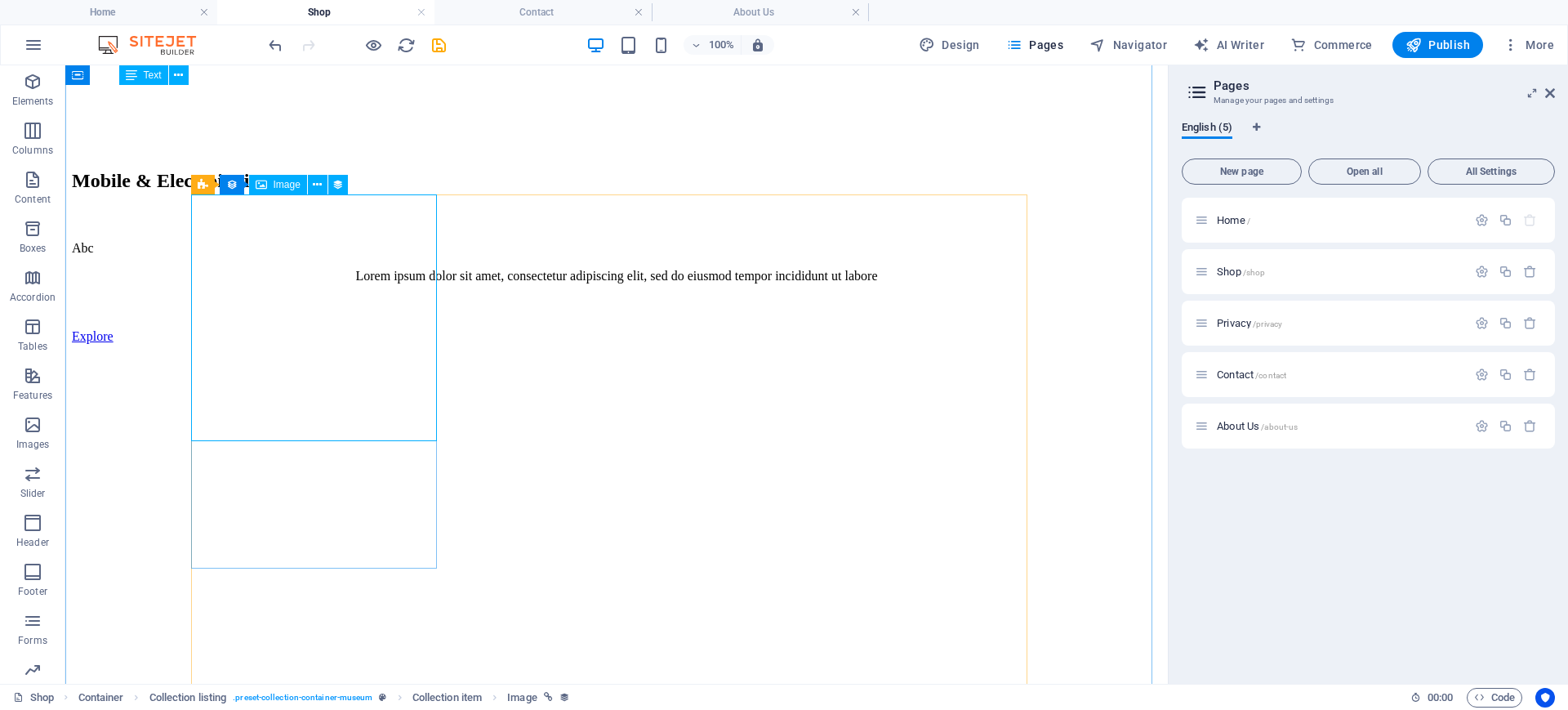
click at [274, 184] on span "Image" at bounding box center [286, 185] width 27 height 10
select select "exhibition-image"
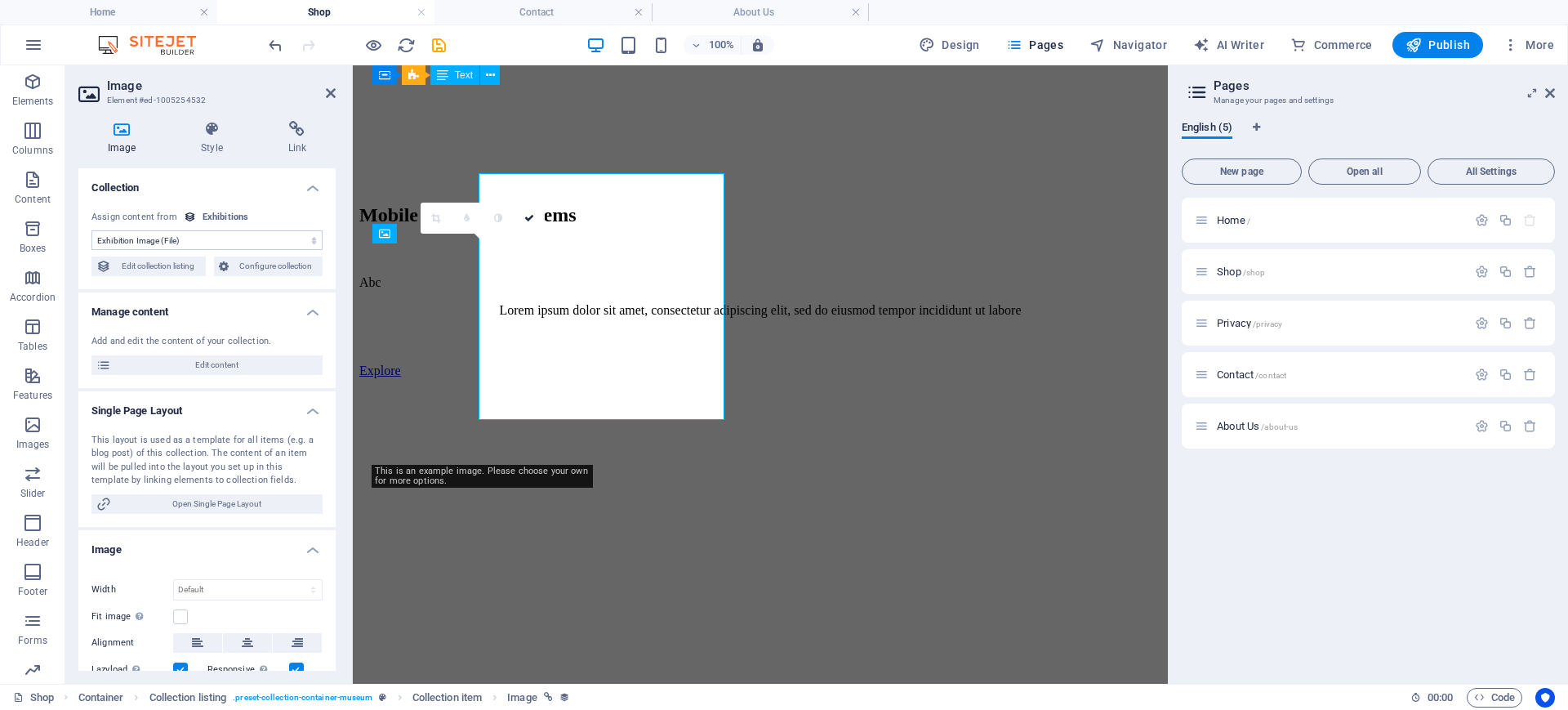
scroll to position [1132, 0]
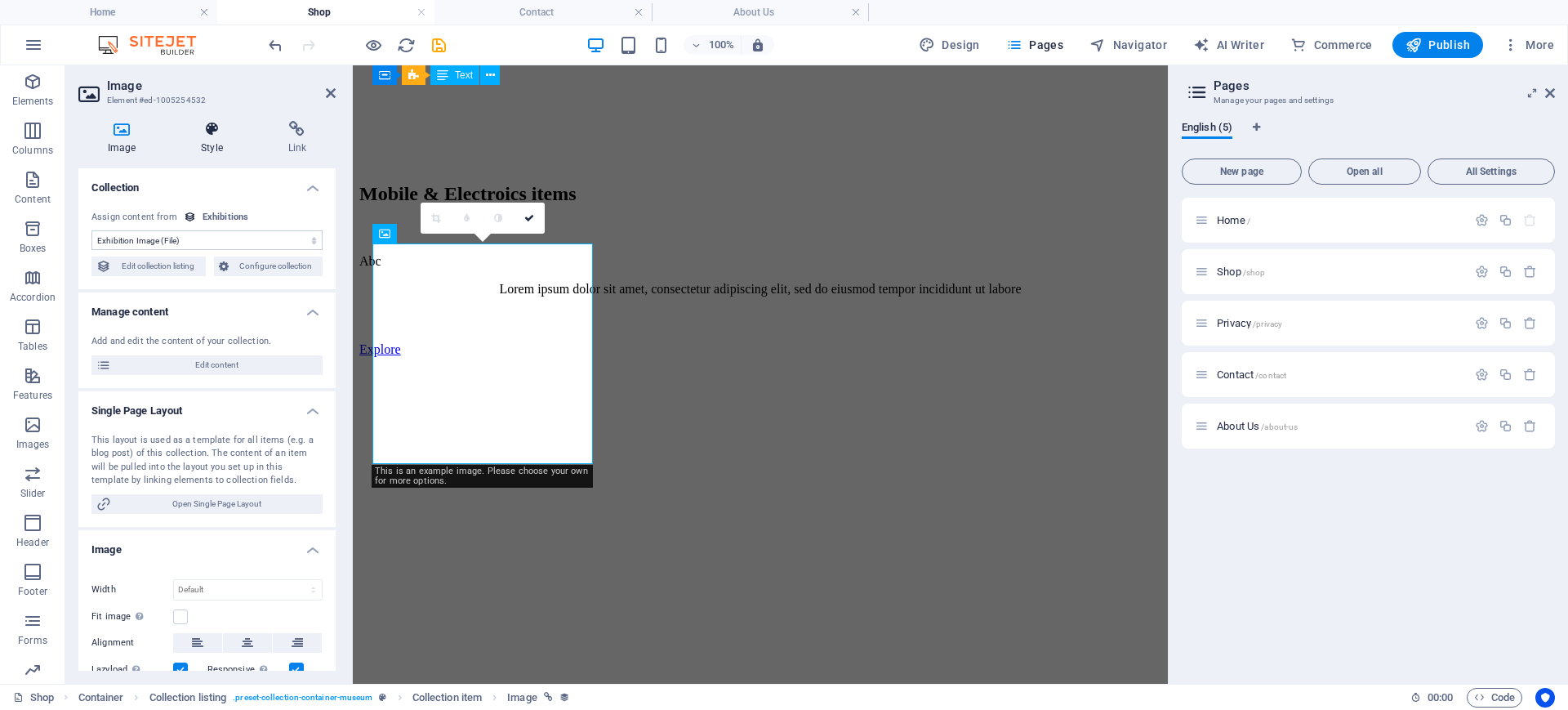
click at [208, 136] on icon at bounding box center [211, 129] width 80 height 16
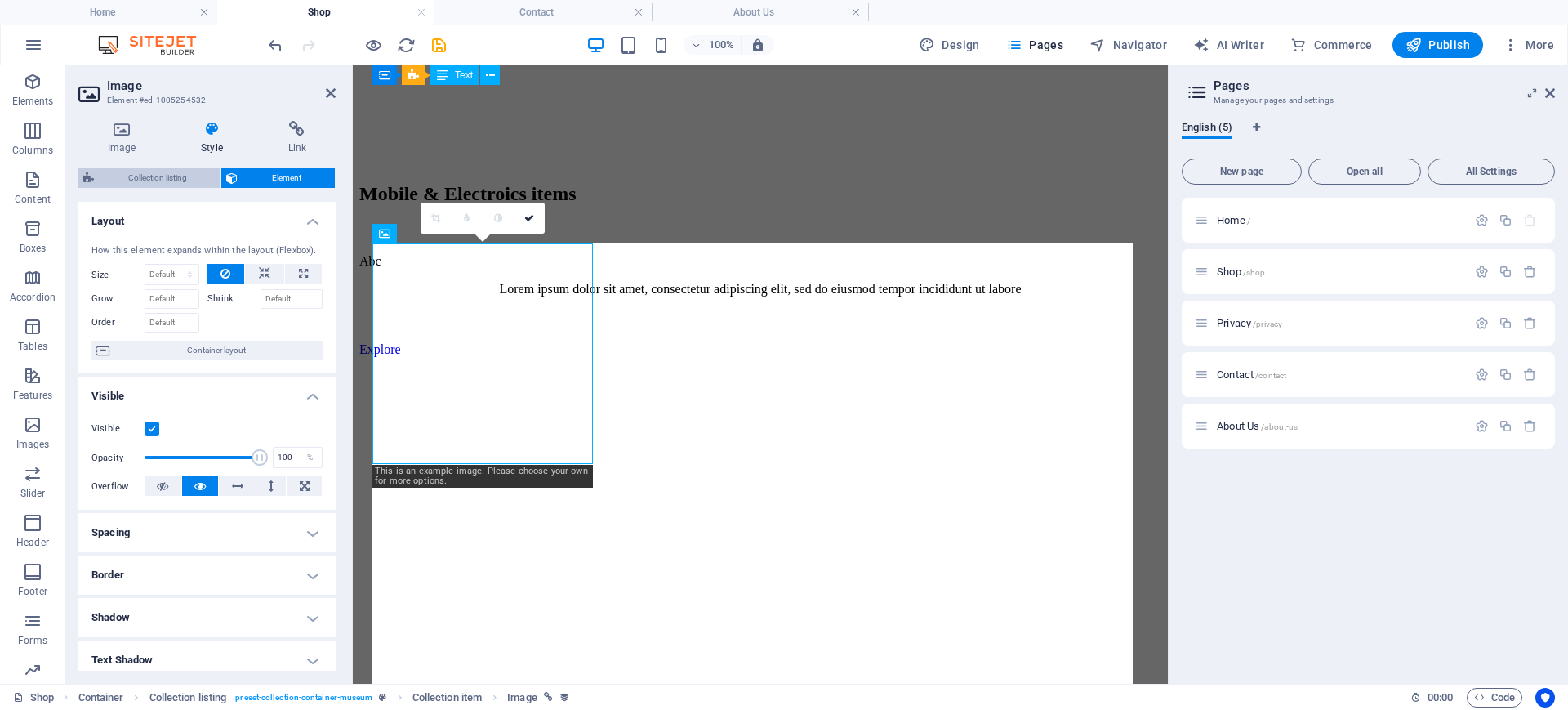
click at [167, 184] on span "Collection listing" at bounding box center [156, 178] width 116 height 20
select select "rem"
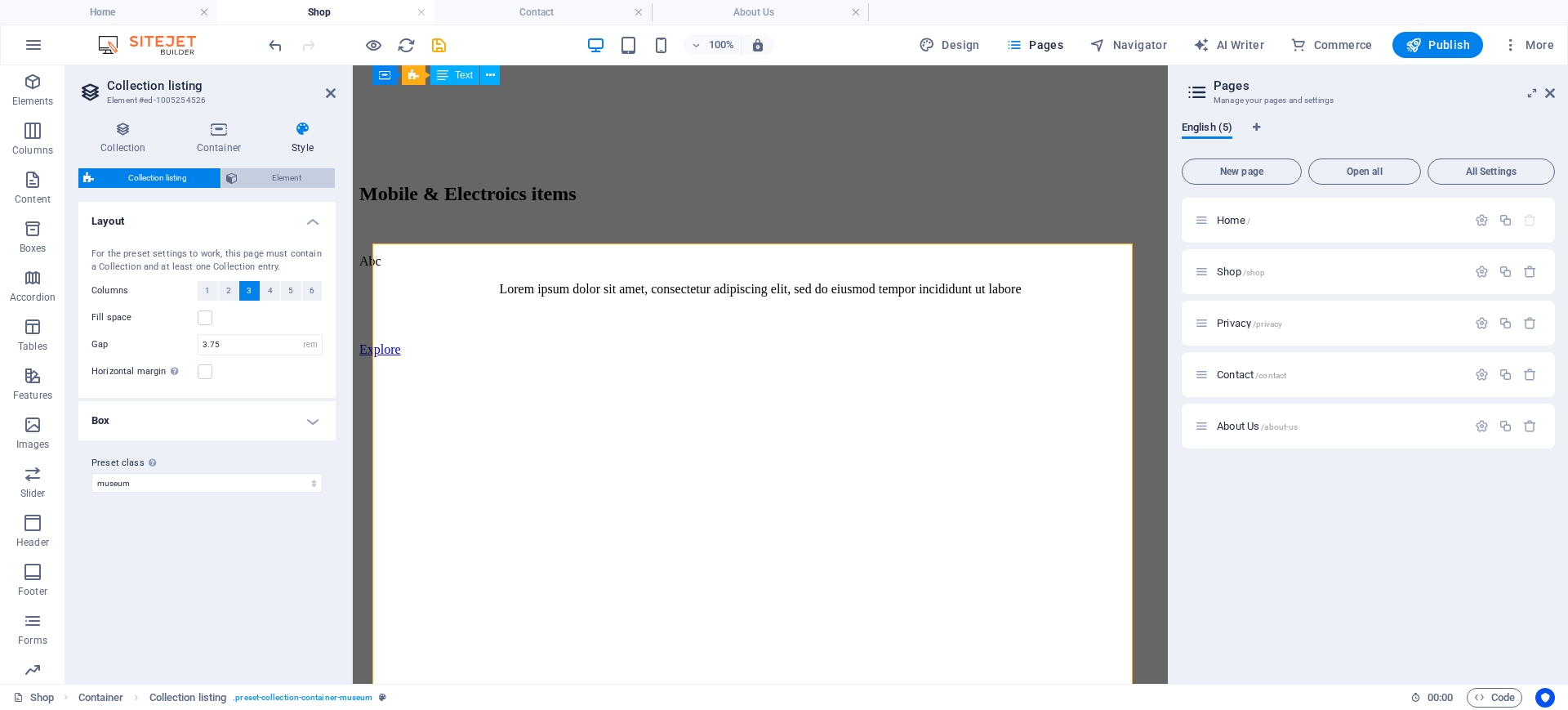
click at [261, 168] on span "Element" at bounding box center [286, 178] width 87 height 20
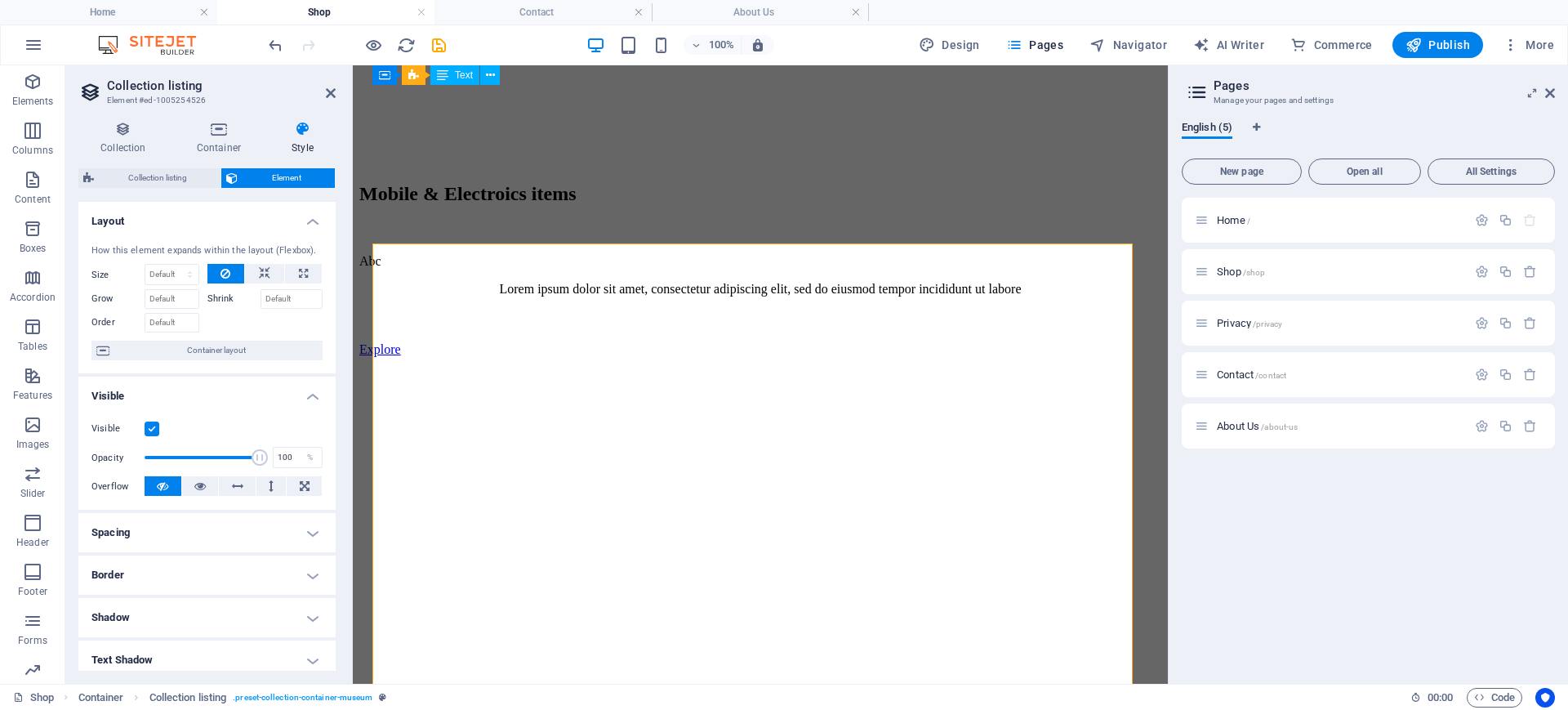
click at [292, 139] on h4 "Style" at bounding box center [302, 138] width 67 height 34
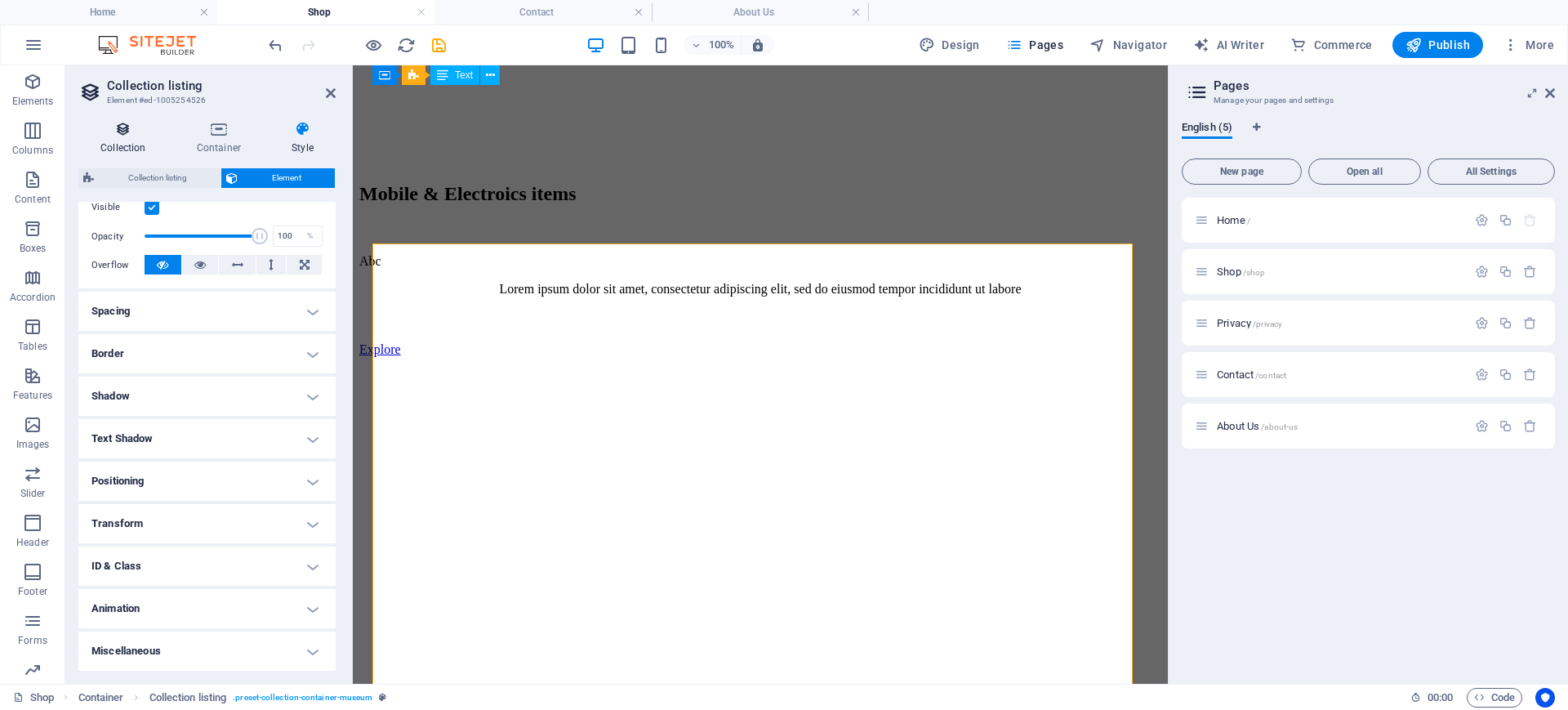
click at [125, 129] on icon at bounding box center [123, 129] width 89 height 16
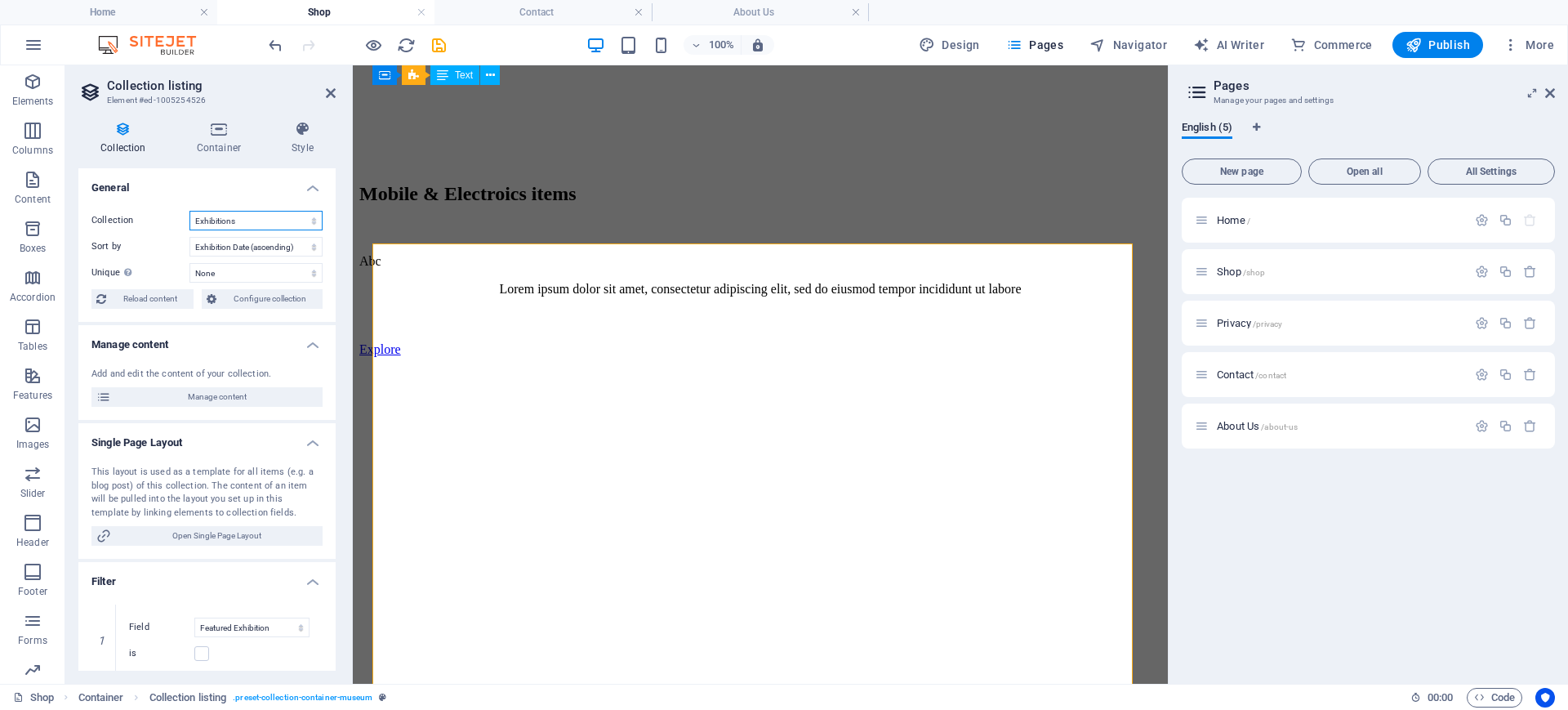
click at [229, 221] on select "Events Exhibitions" at bounding box center [257, 221] width 133 height 20
click at [329, 91] on icon at bounding box center [331, 92] width 10 height 13
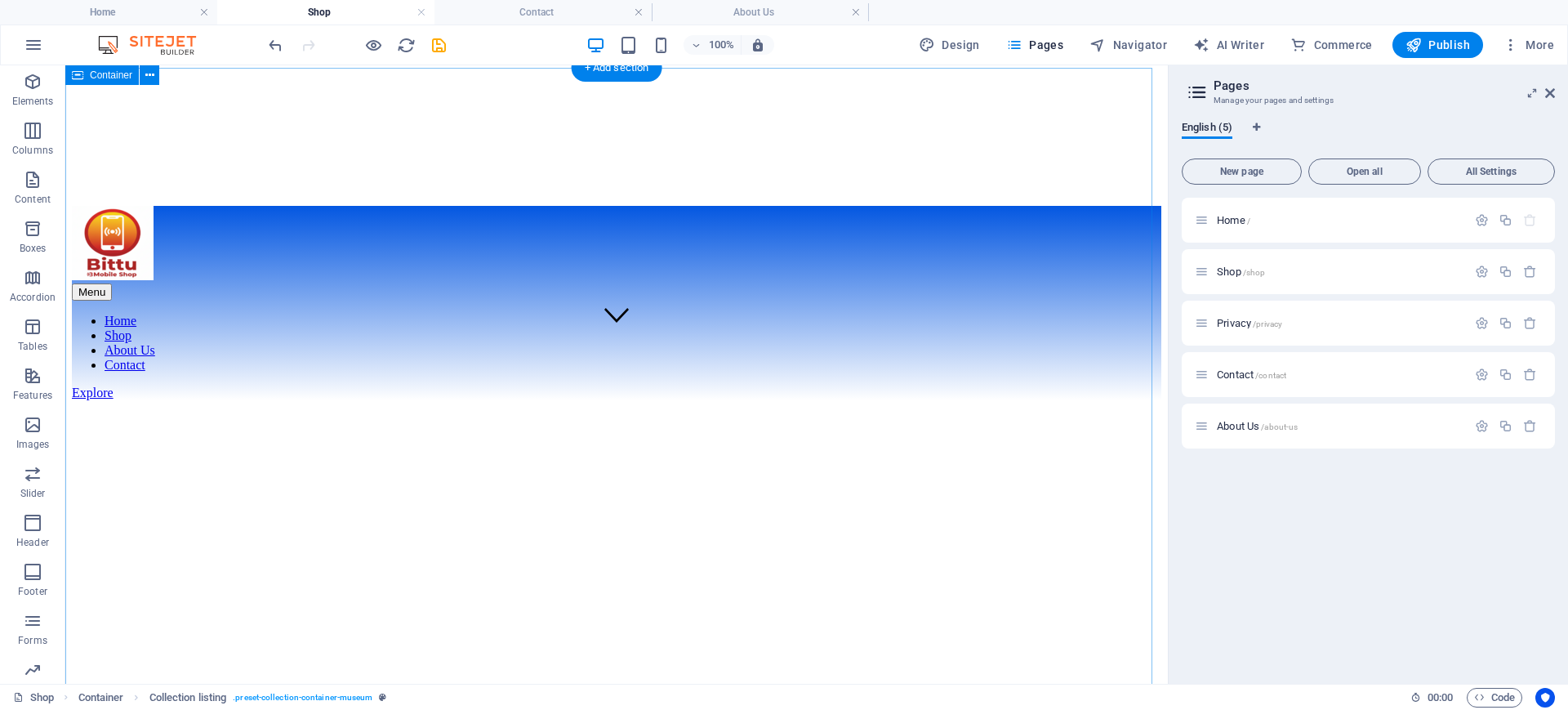
scroll to position [255, 0]
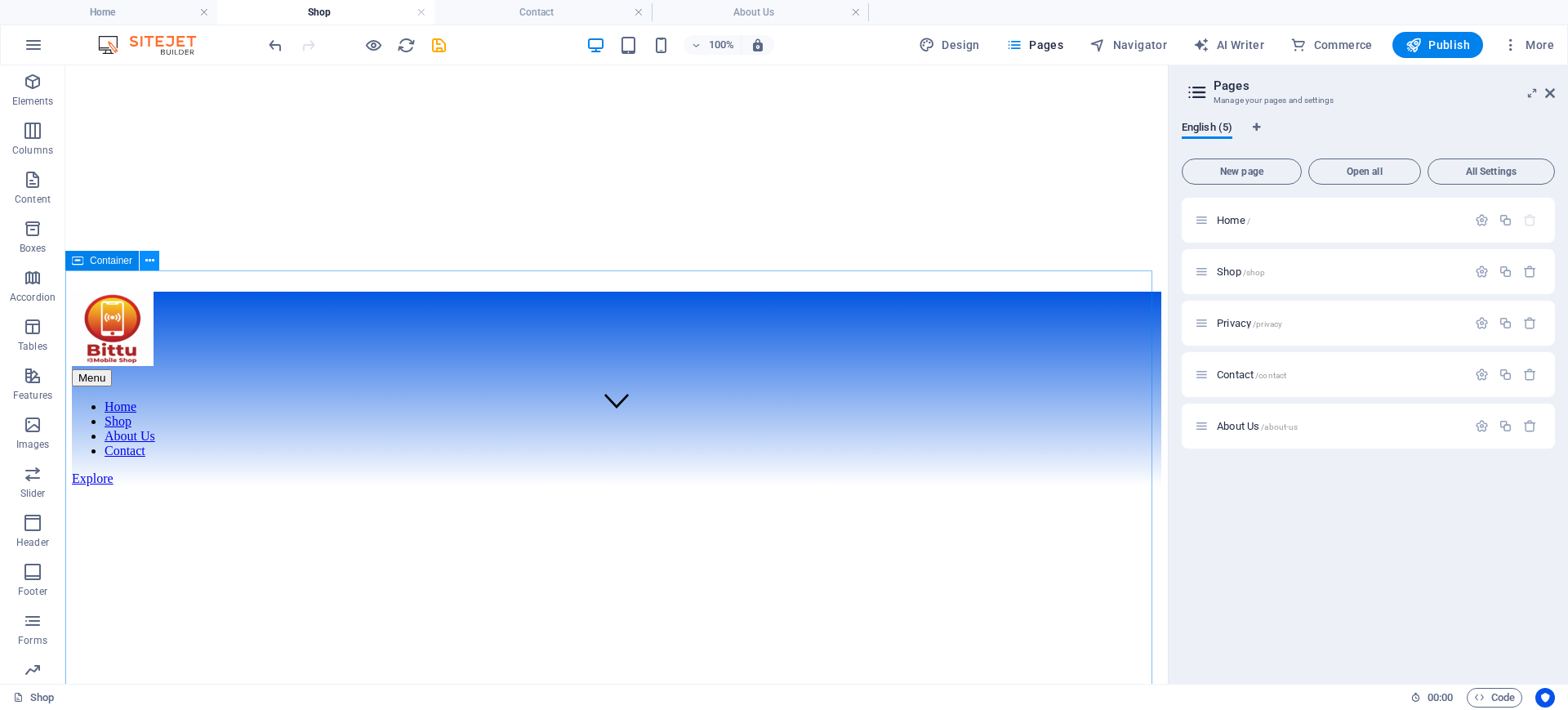
click at [153, 259] on icon at bounding box center [149, 261] width 9 height 17
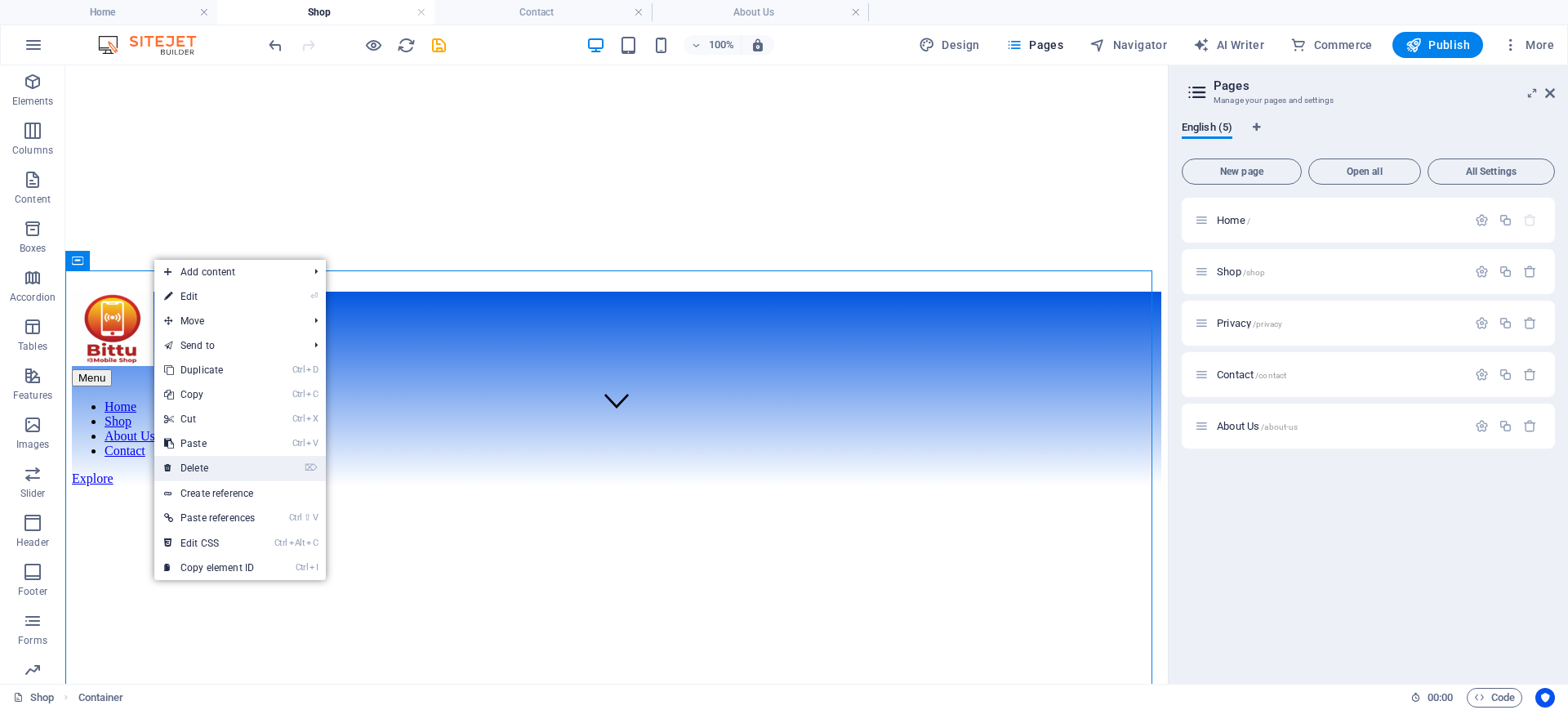
click at [196, 463] on link "⌦ Delete" at bounding box center [209, 467] width 110 height 25
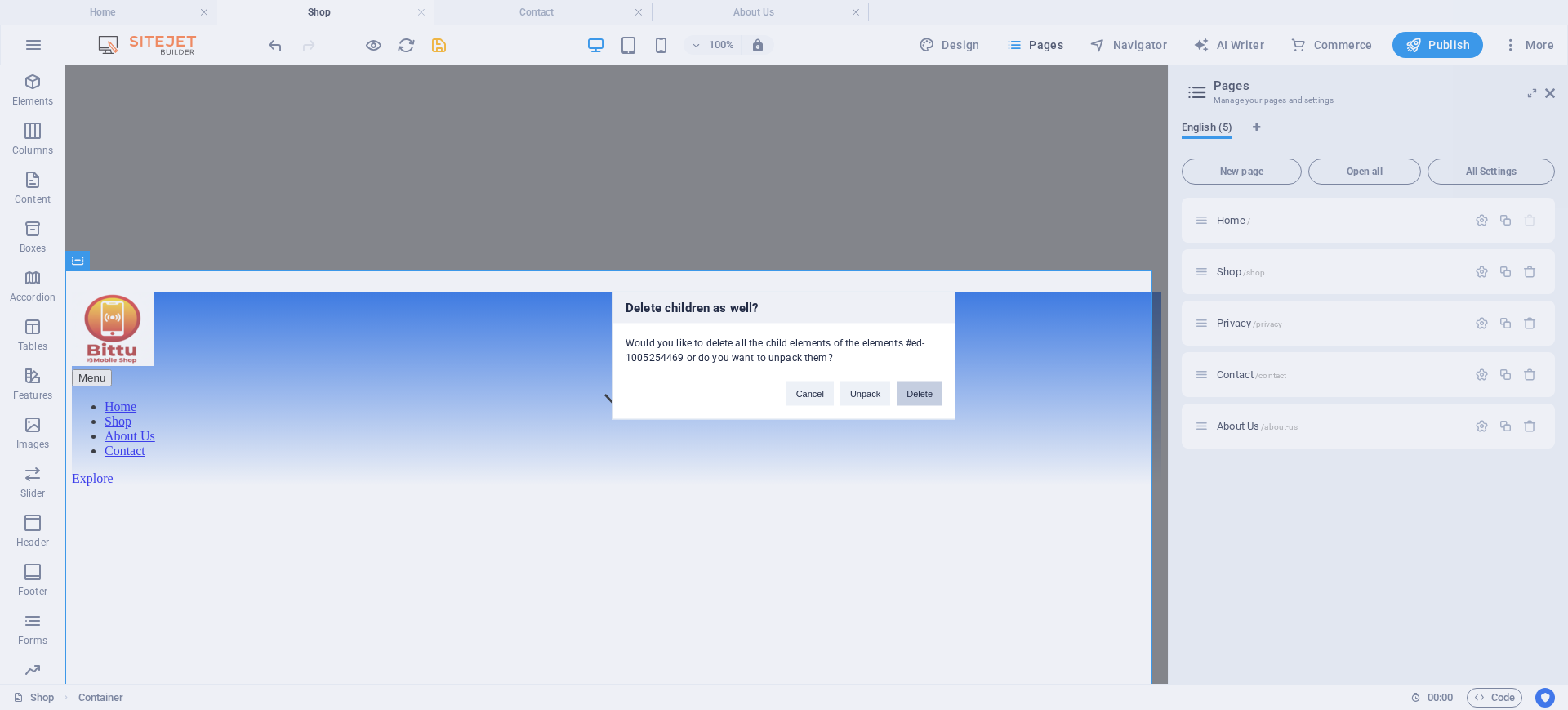
click at [926, 396] on button "Delete" at bounding box center [920, 393] width 46 height 25
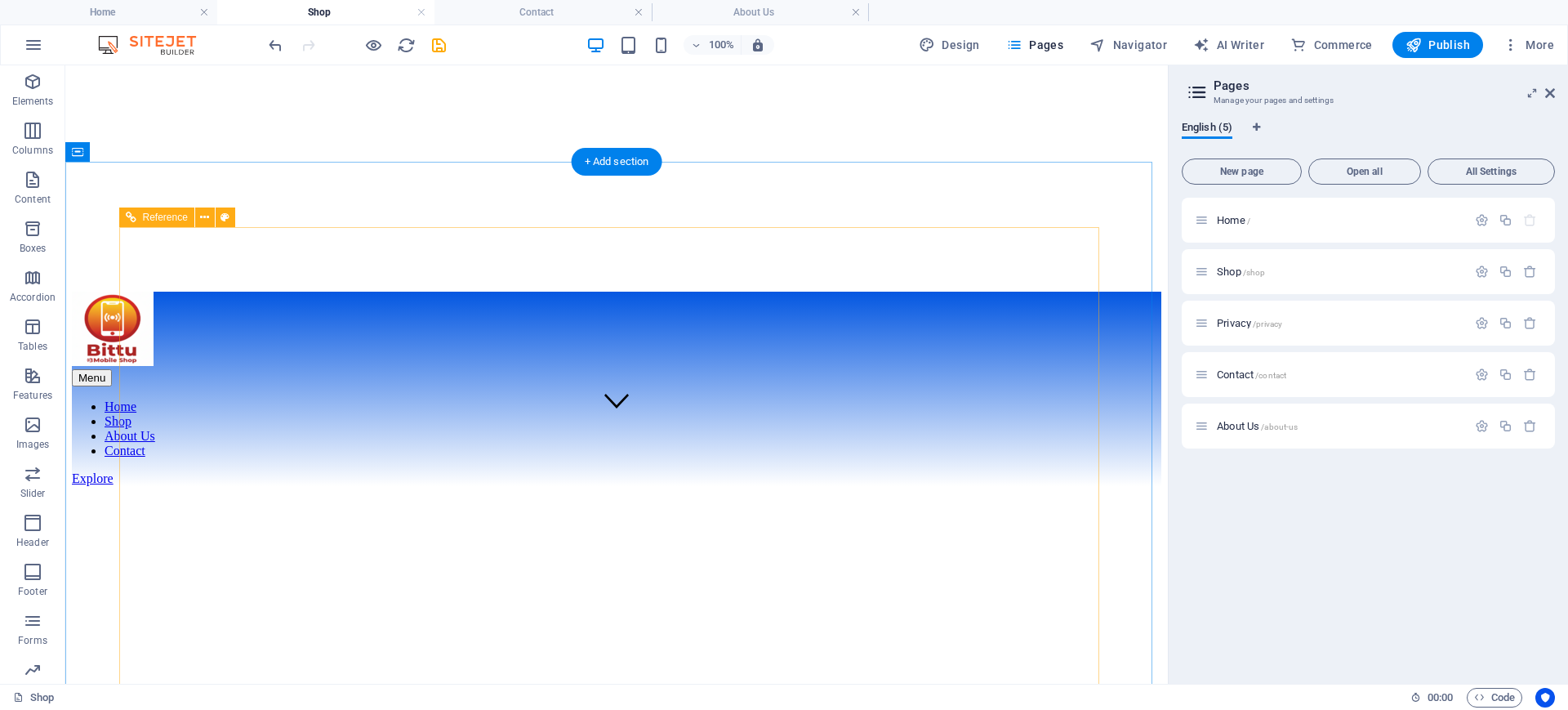
scroll to position [0, 0]
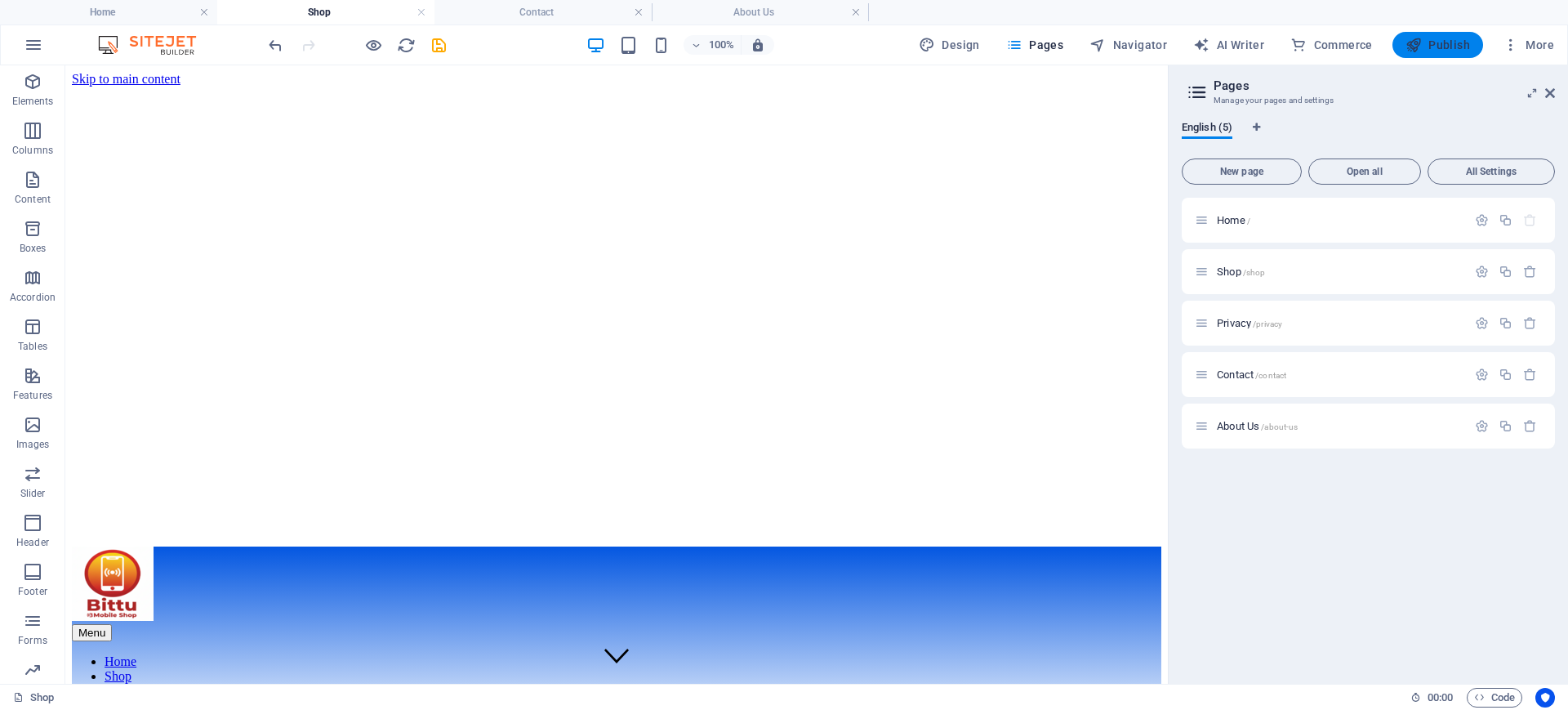
click at [1456, 44] on span "Publish" at bounding box center [1437, 45] width 65 height 16
